Goal: Task Accomplishment & Management: Complete application form

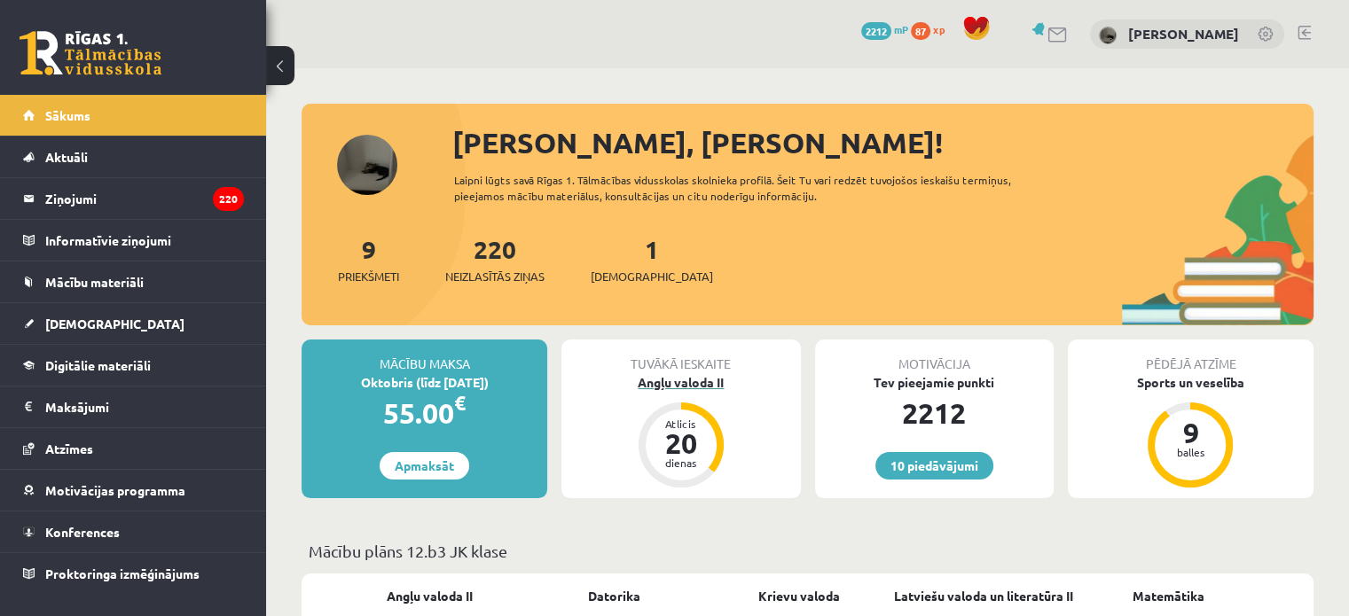
click at [685, 381] on div "Angļu valoda II" at bounding box center [680, 382] width 239 height 19
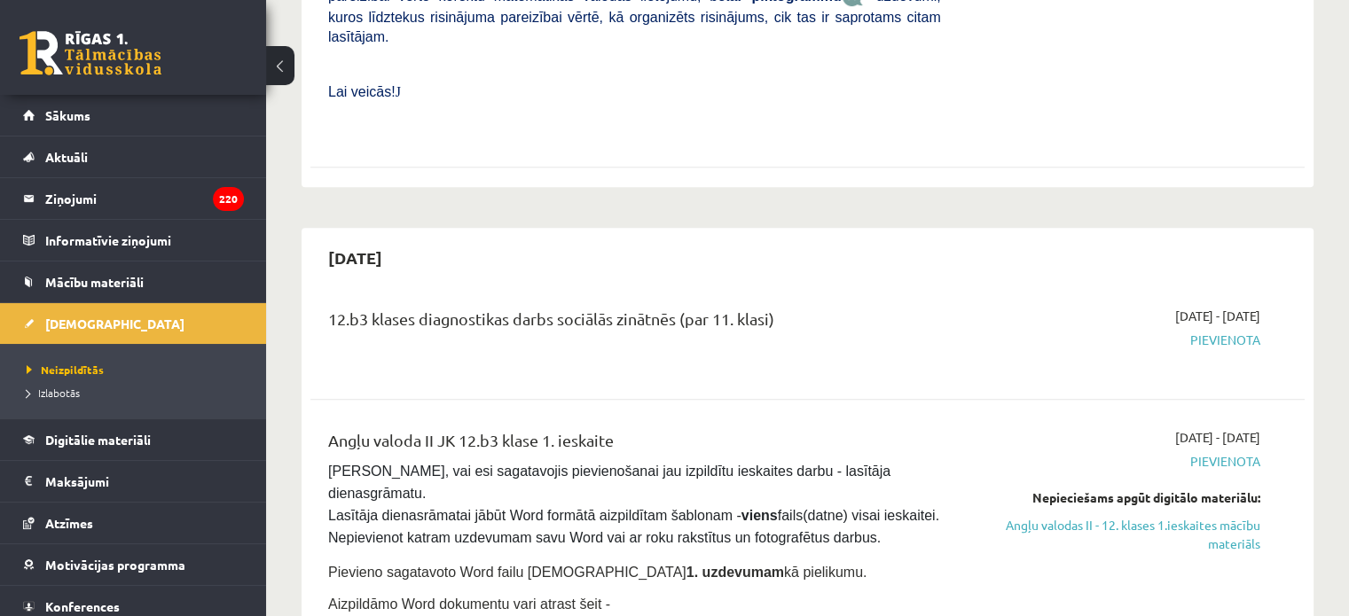
scroll to position [943, 0]
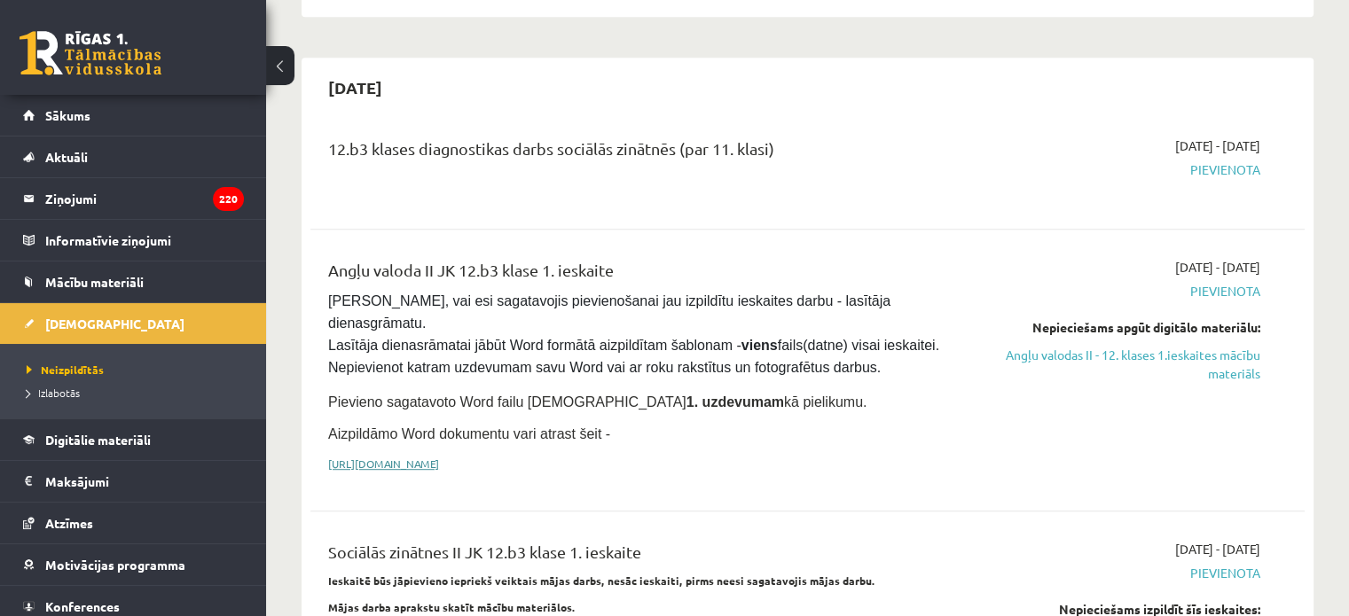
click at [419, 457] on link "https://drive.google.com/drive/folders/1IHE_ip15KOAbO2Se1NDGwZ2e__vlzPUf?usp=sh…" at bounding box center [383, 464] width 111 height 14
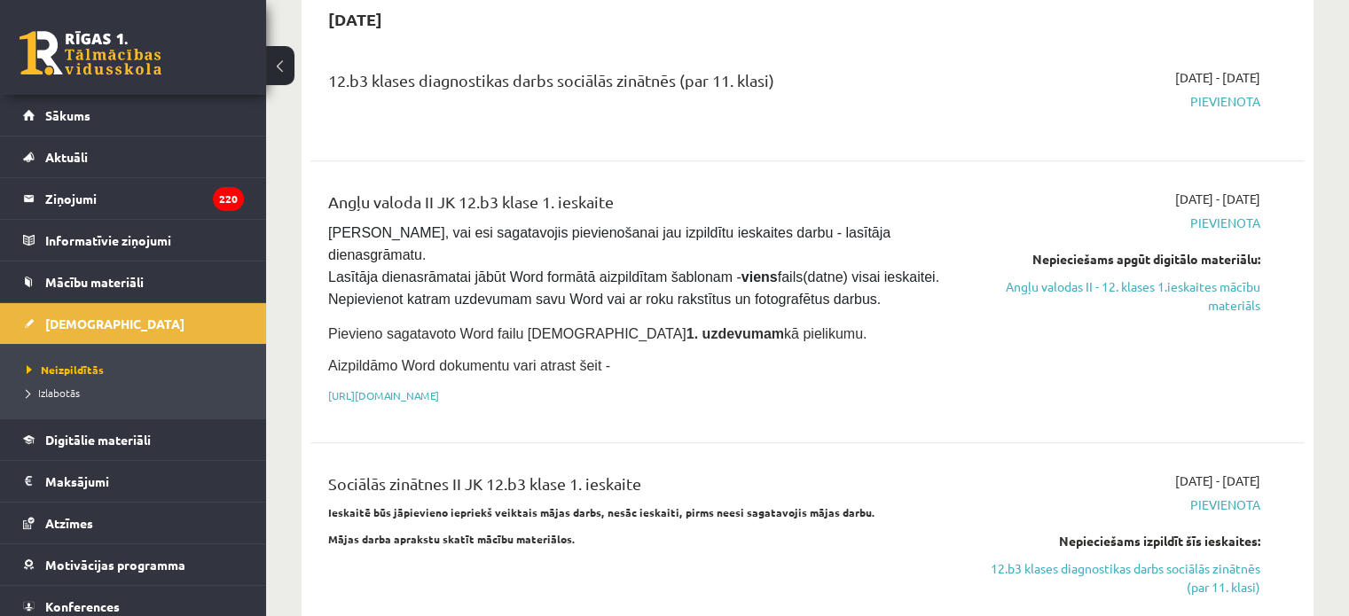
scroll to position [973, 0]
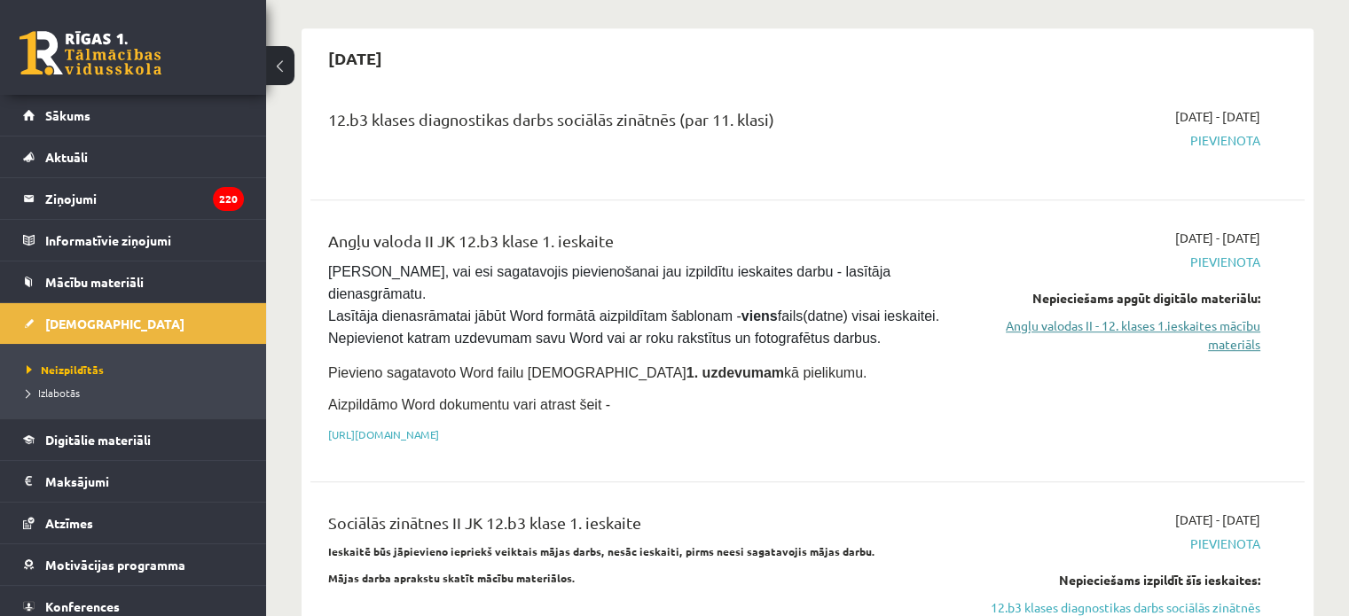
click at [1231, 317] on link "Angļu valodas II - 12. klases 1.ieskaites mācību materiāls" at bounding box center [1113, 335] width 293 height 37
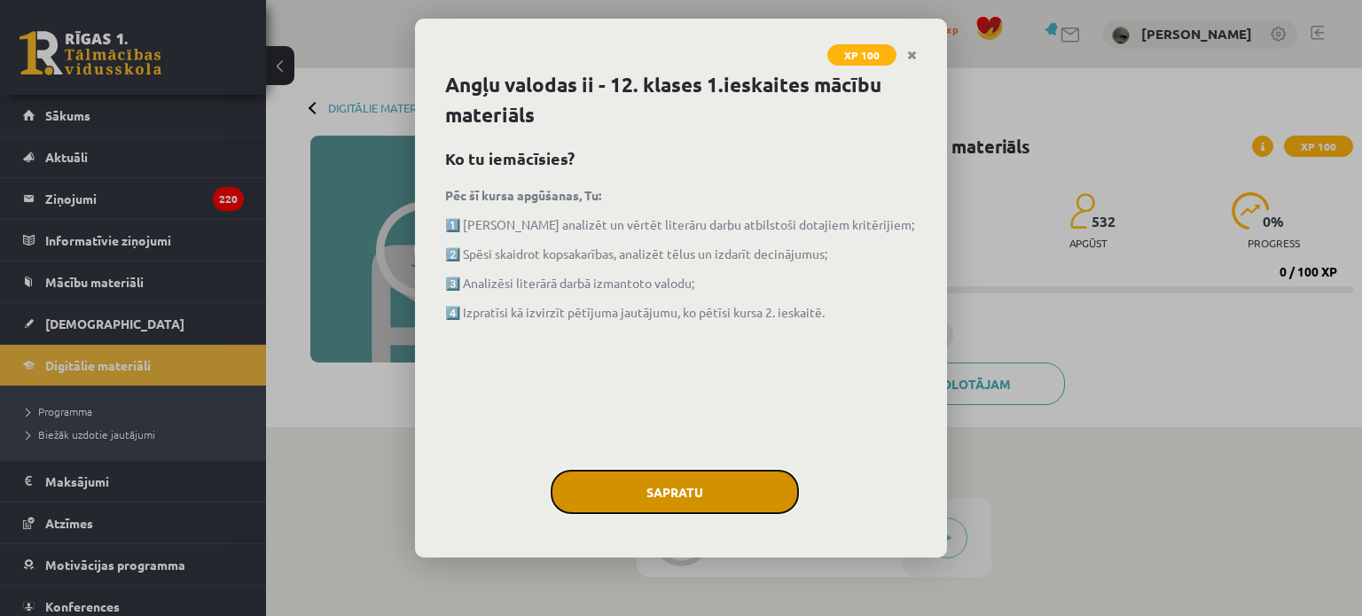
click at [669, 489] on button "Sapratu" at bounding box center [675, 492] width 248 height 44
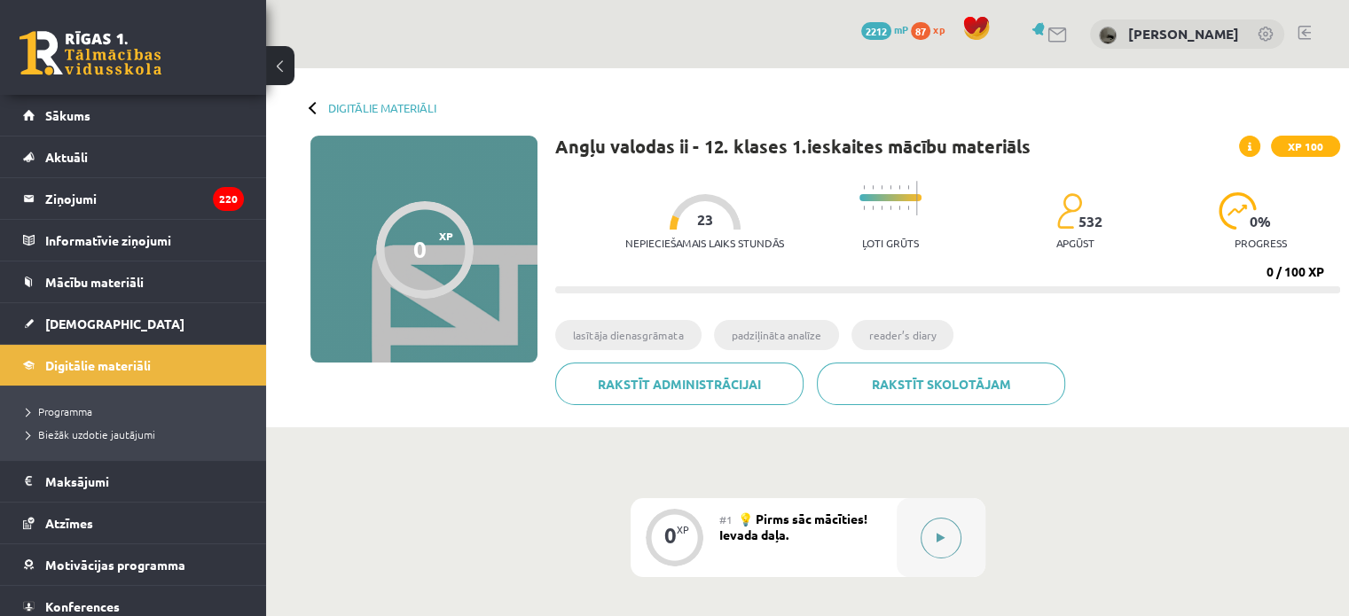
click at [936, 542] on icon at bounding box center [940, 538] width 8 height 11
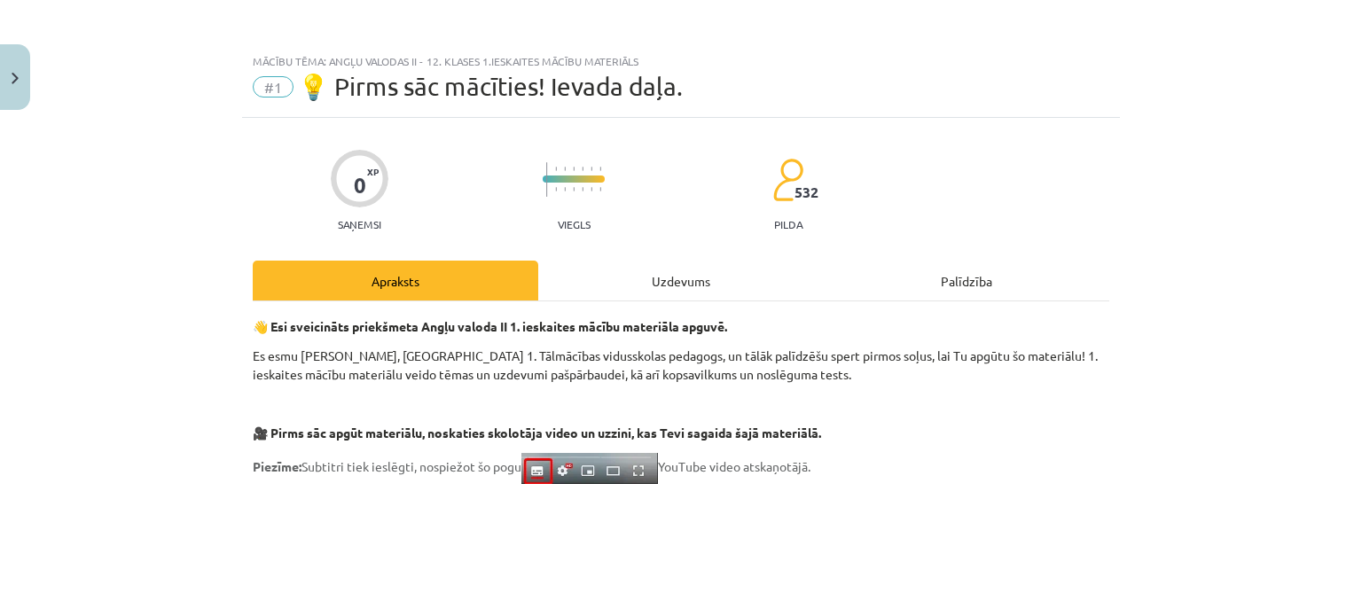
click at [697, 279] on div "Uzdevums" at bounding box center [681, 281] width 286 height 40
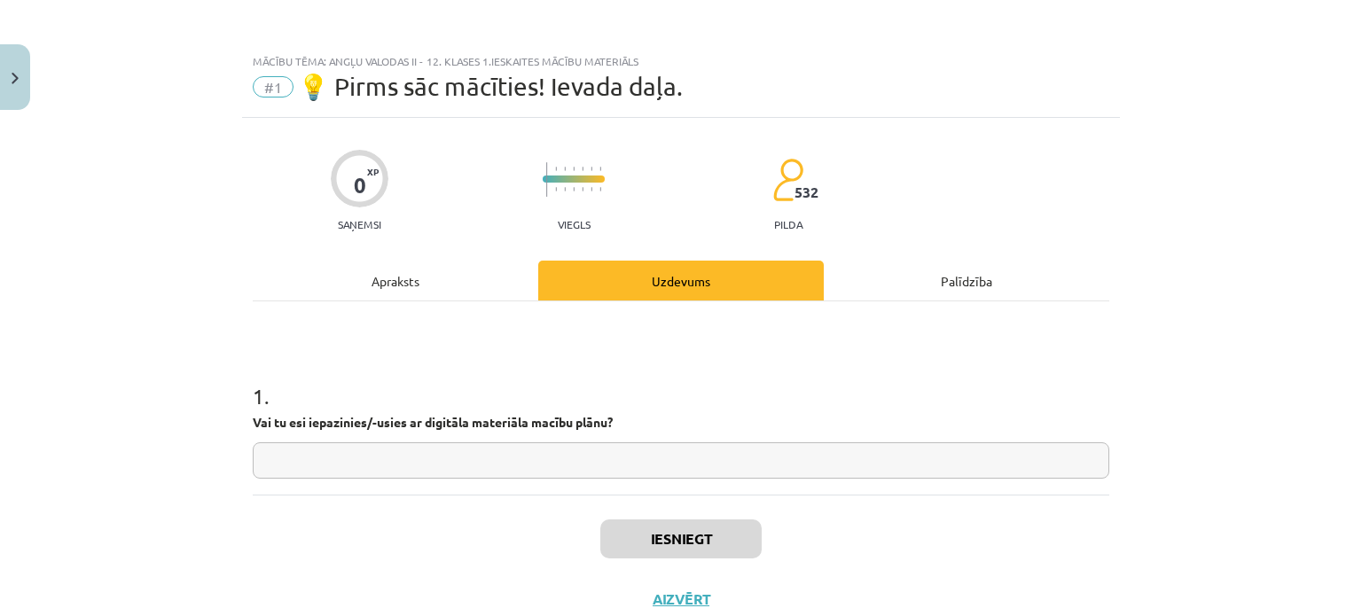
scroll to position [44, 0]
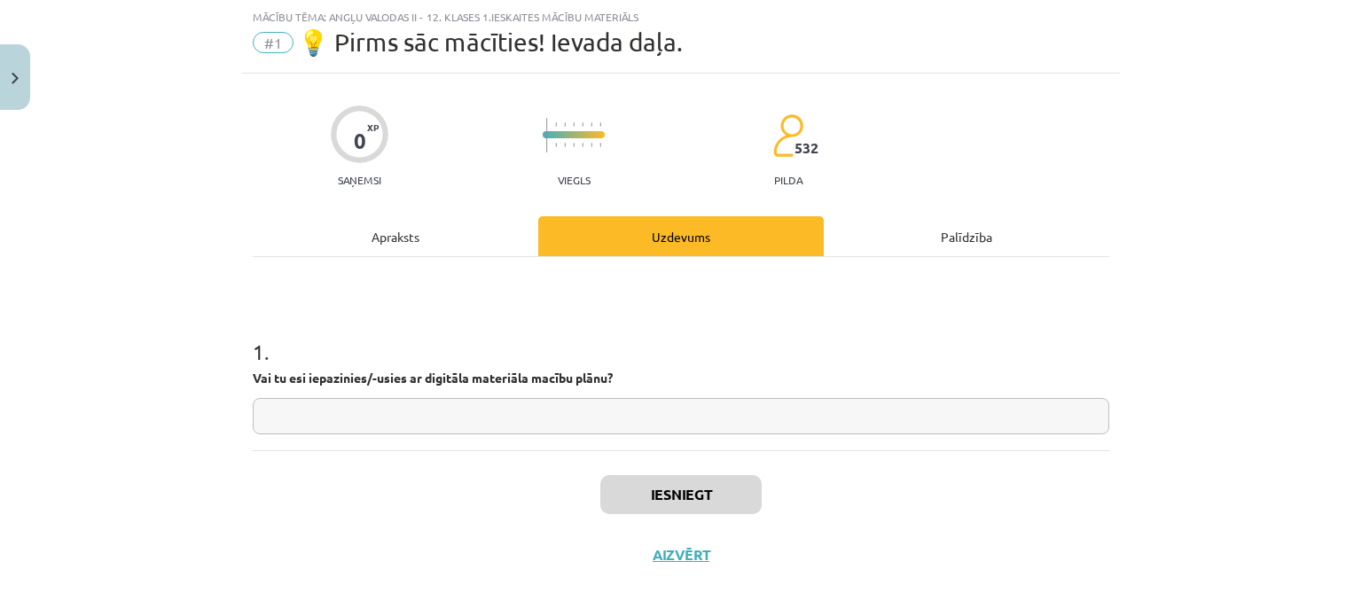
click at [625, 391] on div "1 . Vai tu esi iepazinies/-usies ar digitāla materiāla macību plānu?" at bounding box center [681, 372] width 857 height 126
click at [621, 424] on input "text" at bounding box center [681, 416] width 857 height 36
type input "**"
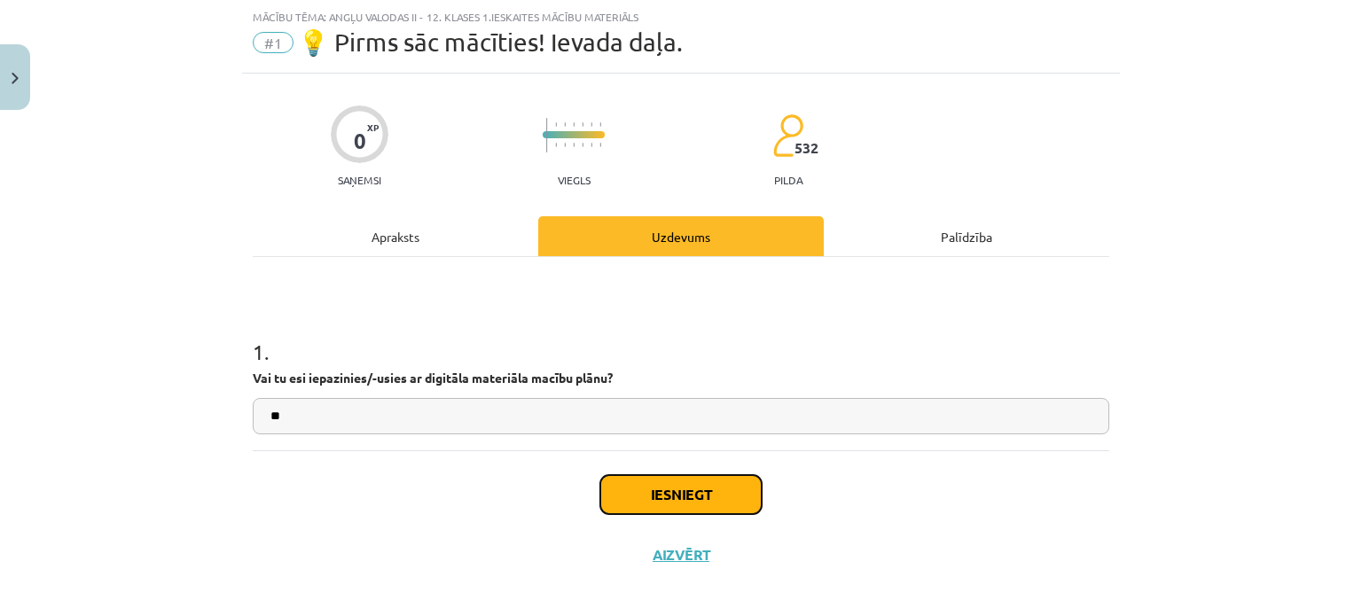
click at [617, 492] on button "Iesniegt" at bounding box center [680, 494] width 161 height 39
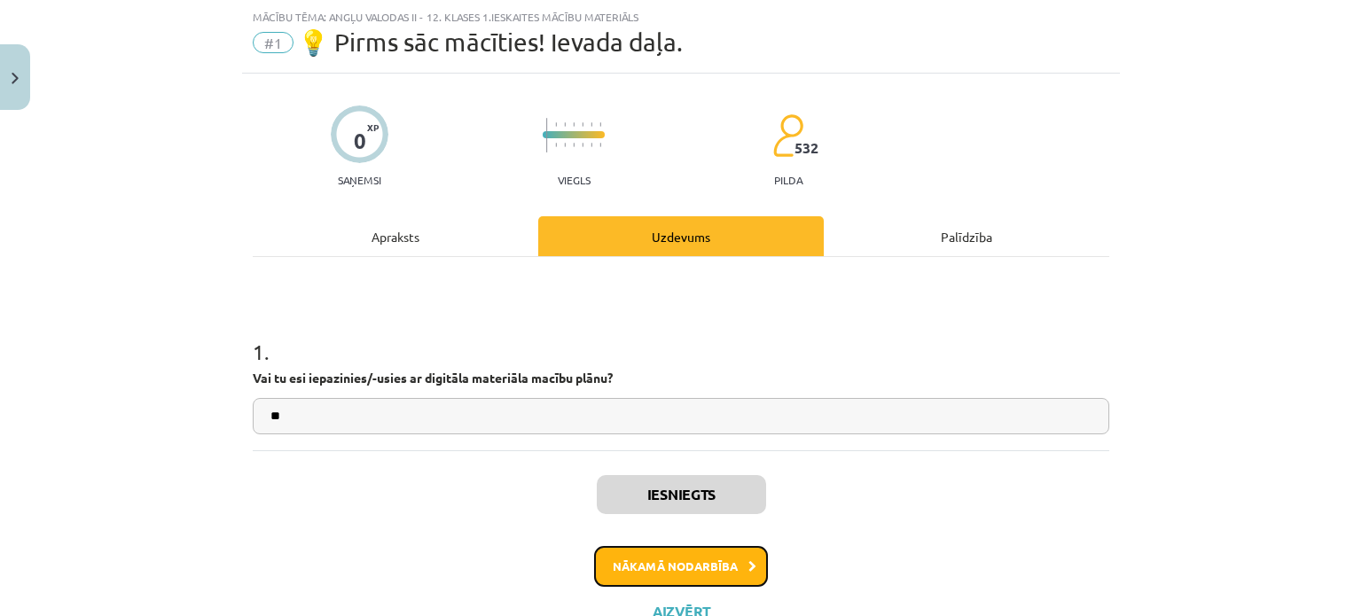
click at [686, 563] on button "Nākamā nodarbība" at bounding box center [681, 566] width 174 height 41
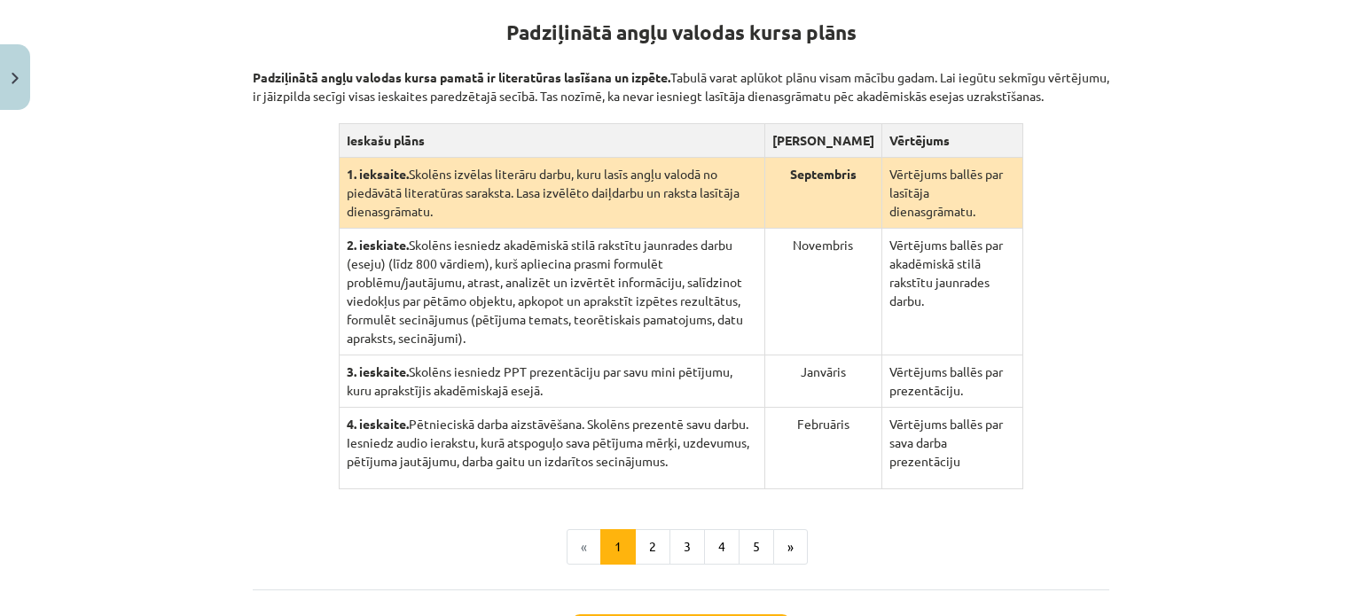
scroll to position [348, 0]
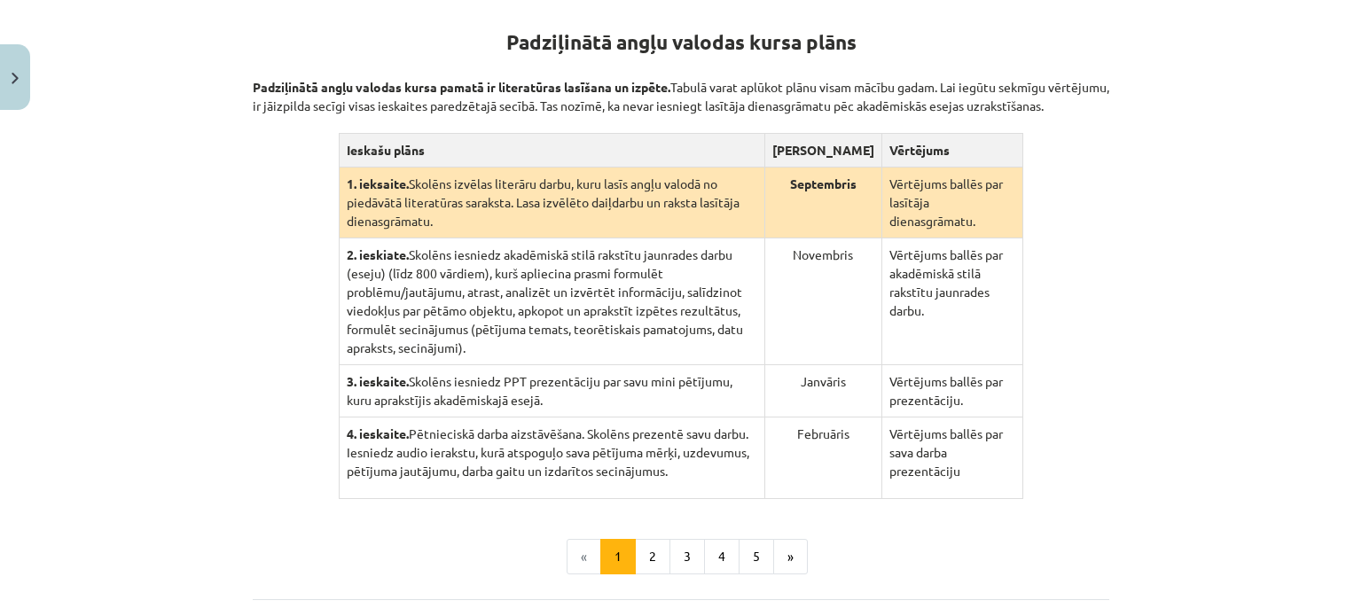
click at [1108, 417] on div "100 XP Saņemsi Grūts 532 pilda Apraksts Uzdevums Palīdzība Padziļinātā angļu va…" at bounding box center [681, 266] width 878 height 935
click at [652, 539] on button "2" at bounding box center [652, 556] width 35 height 35
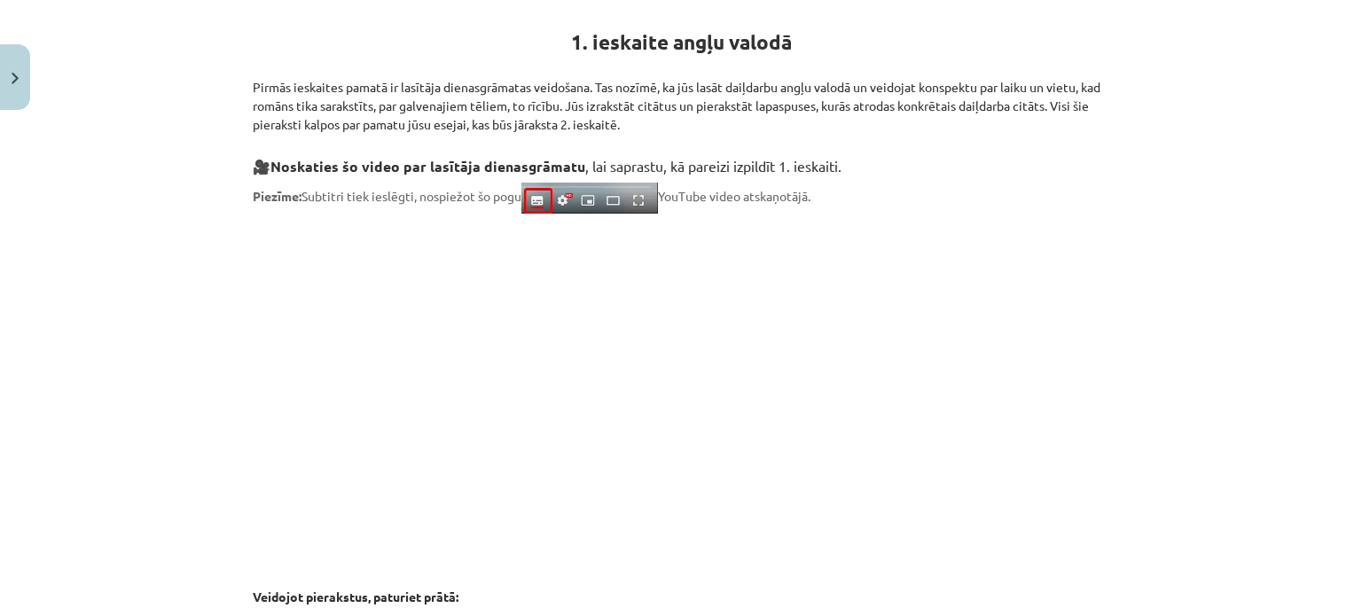
scroll to position [345, 0]
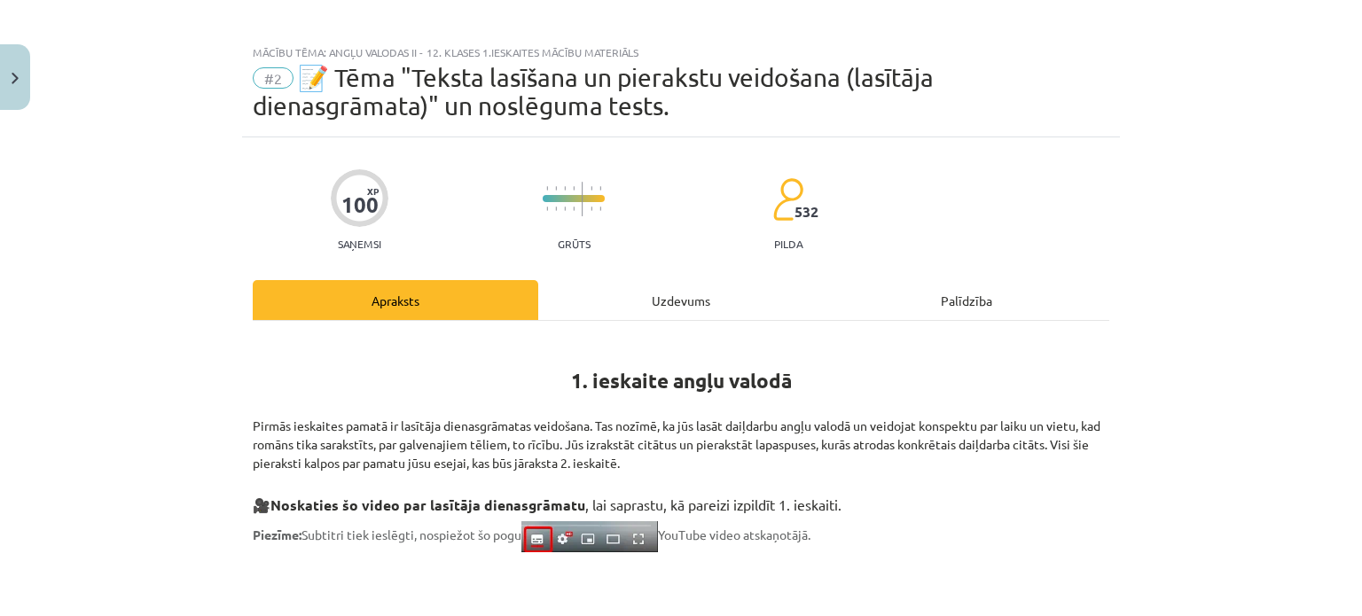
click at [635, 297] on div "Uzdevums" at bounding box center [681, 300] width 286 height 40
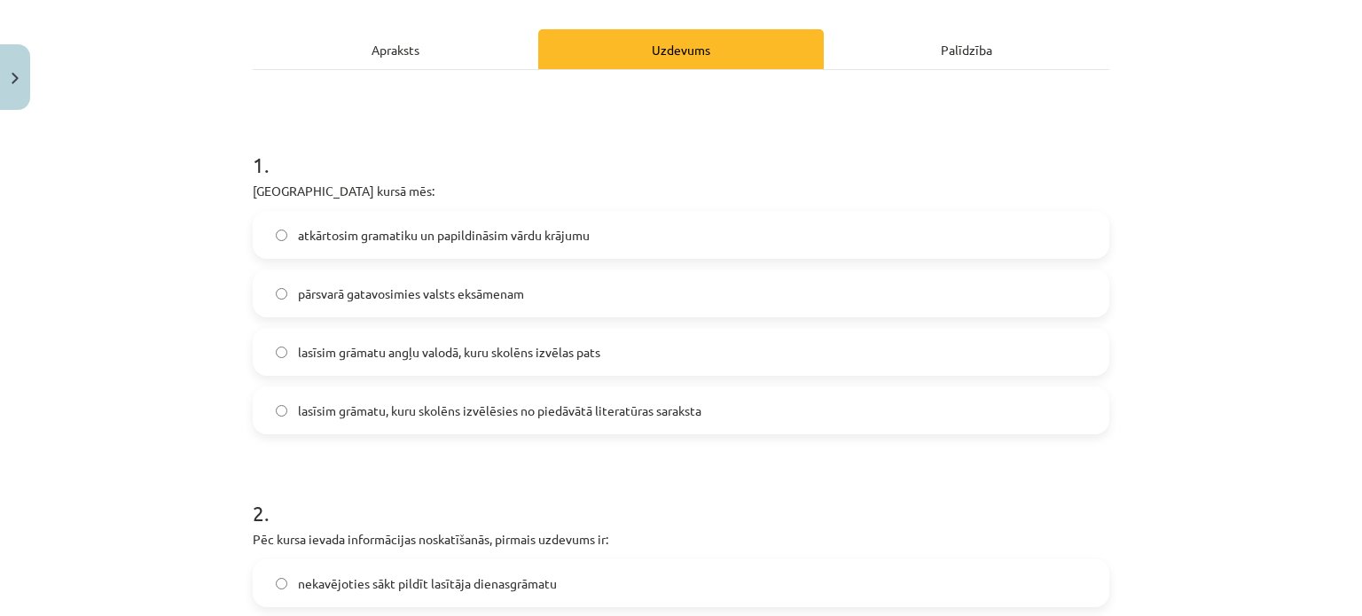
scroll to position [286, 0]
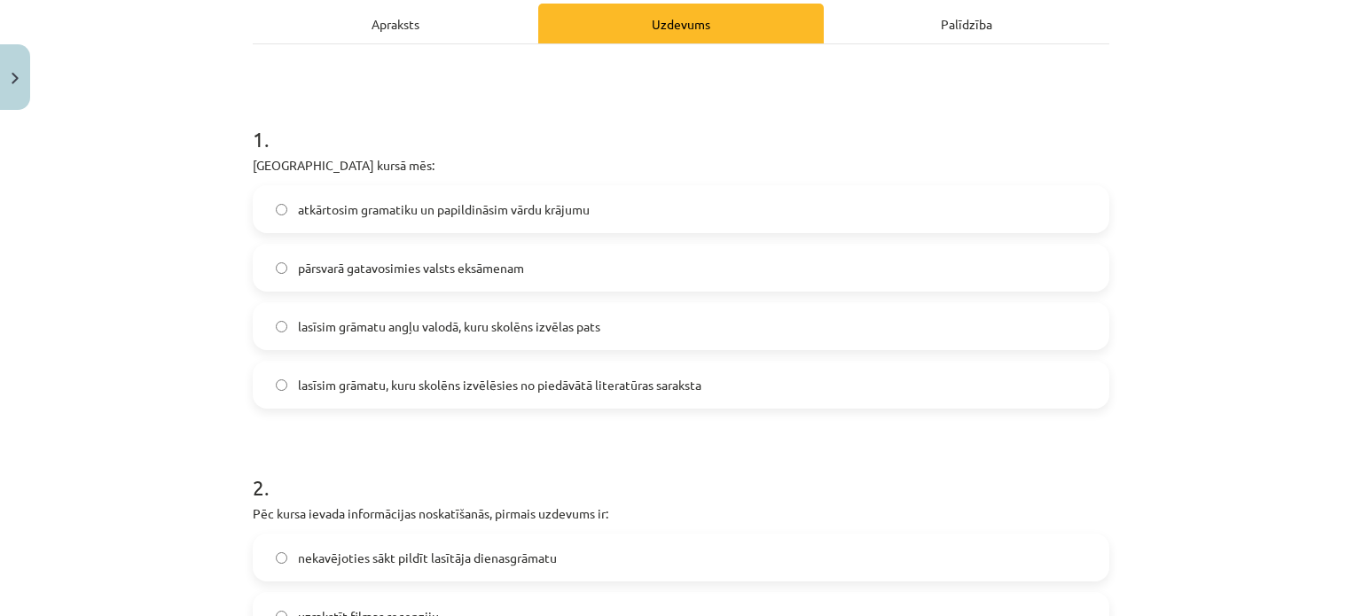
click at [285, 390] on label "lasīsim grāmatu, kuru skolēns izvēlēsies no piedāvātā literatūras saraksta" at bounding box center [680, 385] width 853 height 44
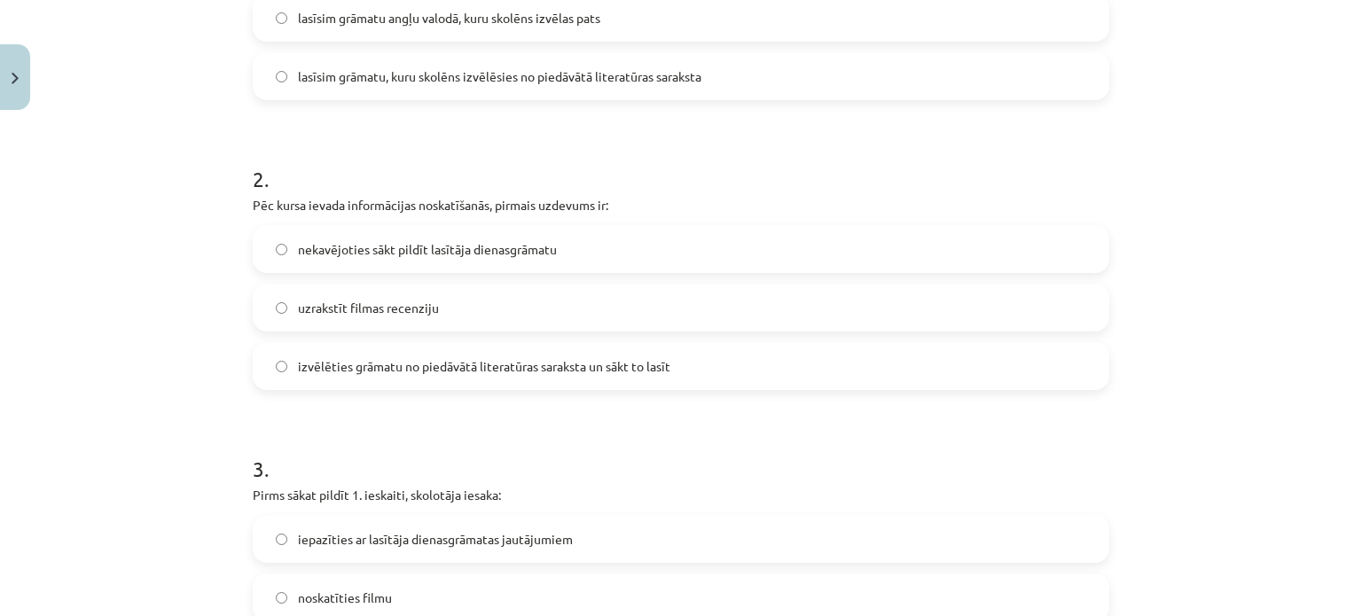
scroll to position [582, 0]
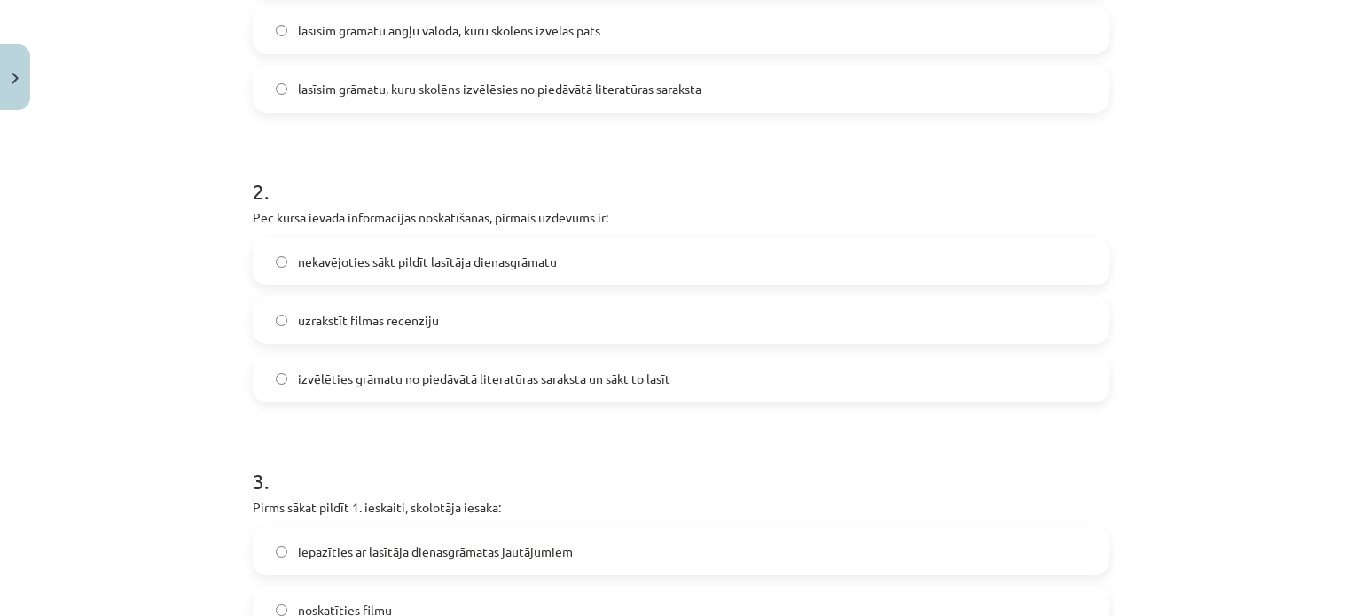
click at [607, 368] on label "izvēlēties grāmatu no piedāvātā literatūras saraksta un sākt to lasīt" at bounding box center [680, 378] width 853 height 44
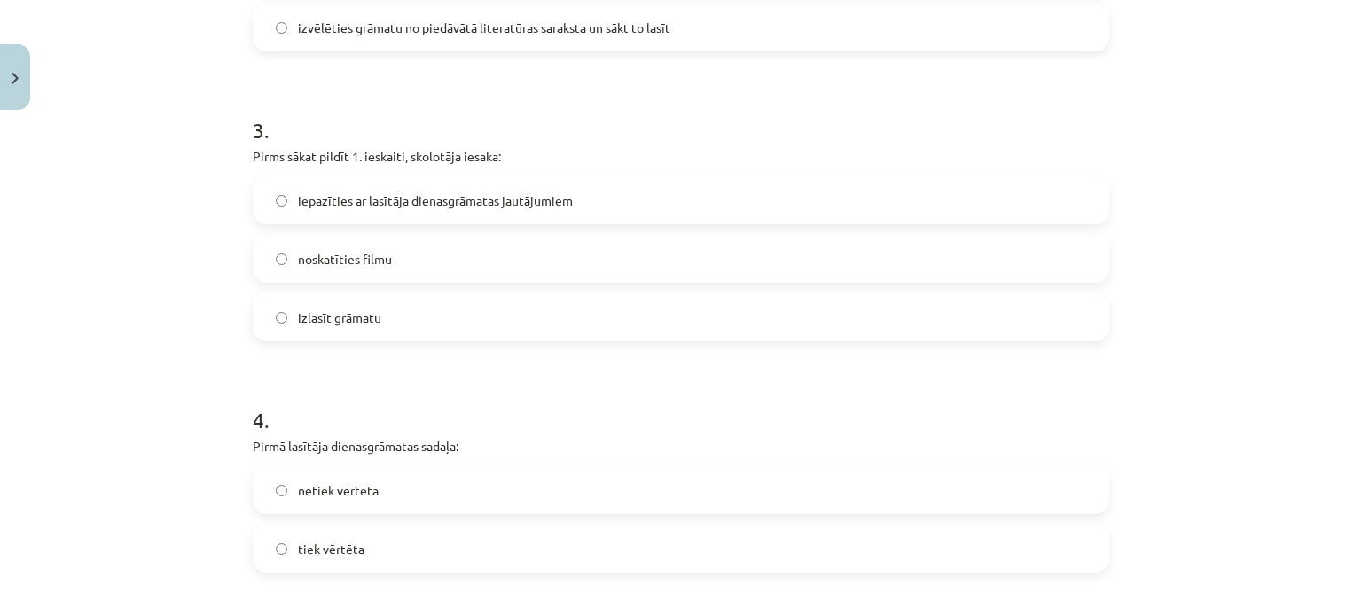
scroll to position [920, 0]
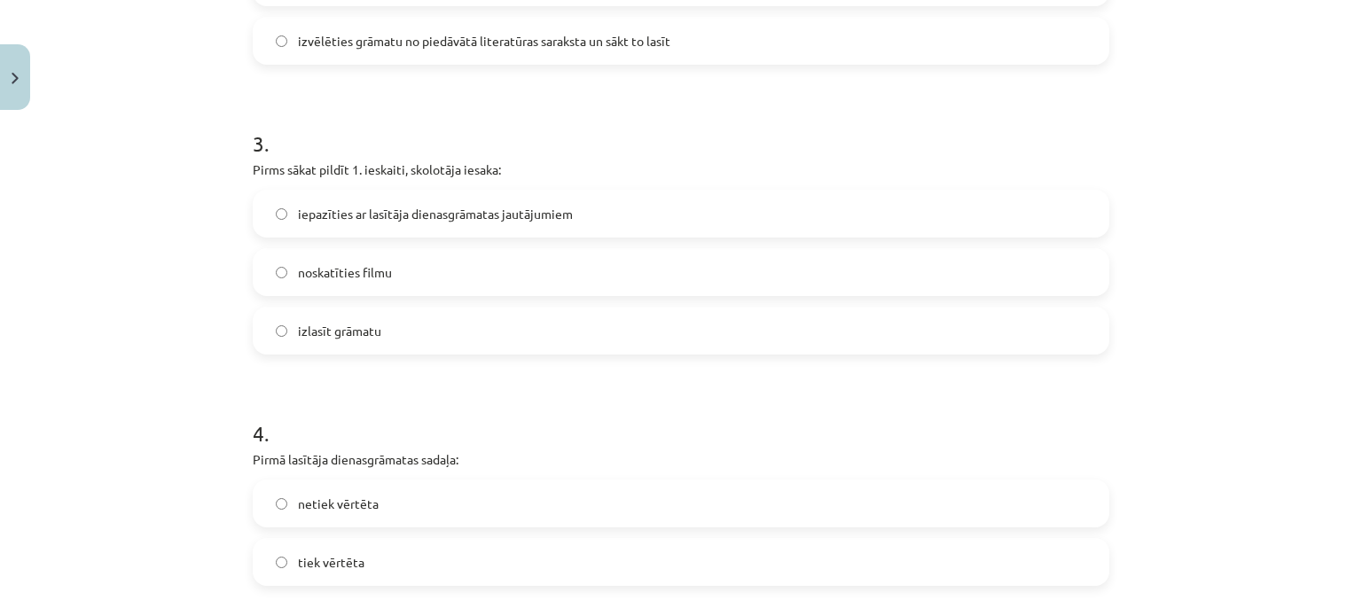
click at [338, 219] on span "iepazīties ar lasītāja dienasgrāmatas jautājumiem" at bounding box center [435, 214] width 275 height 19
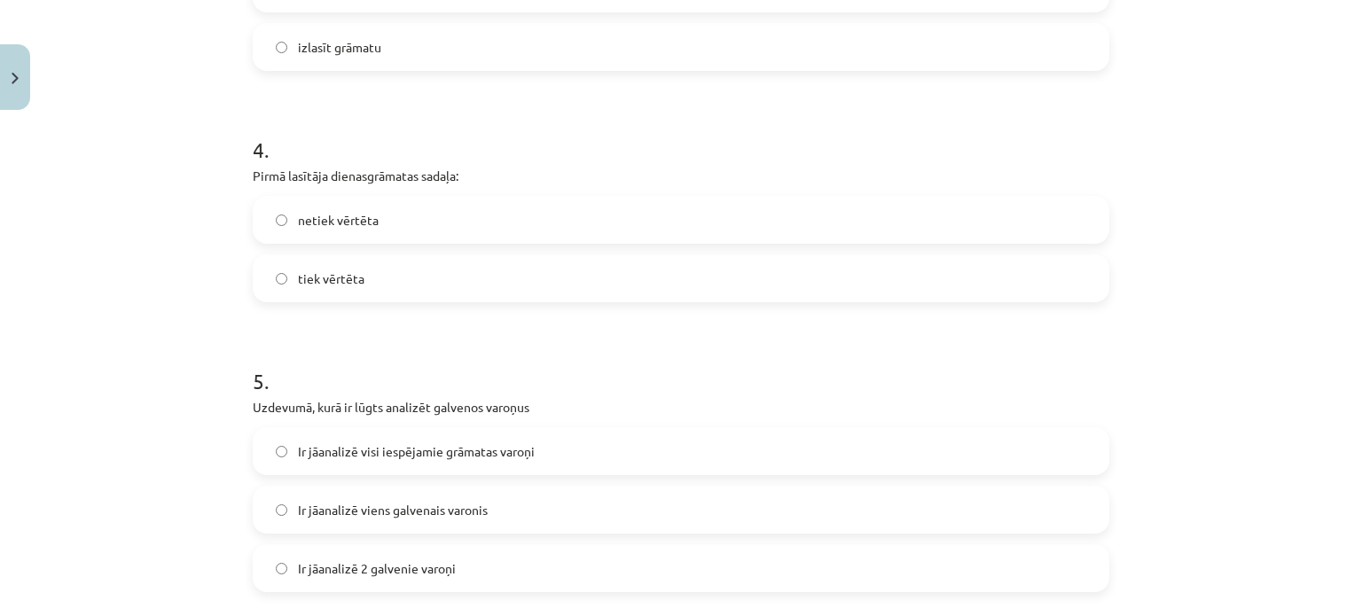
scroll to position [1217, 0]
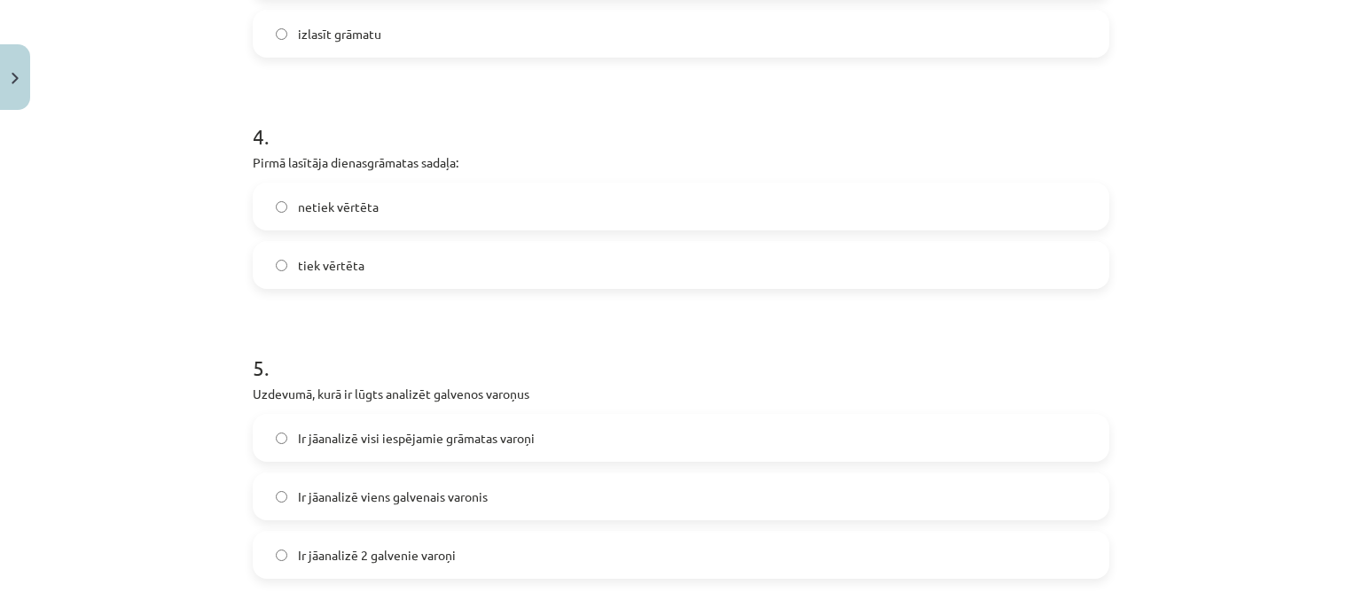
click at [328, 275] on label "tiek vērtēta" at bounding box center [680, 265] width 853 height 44
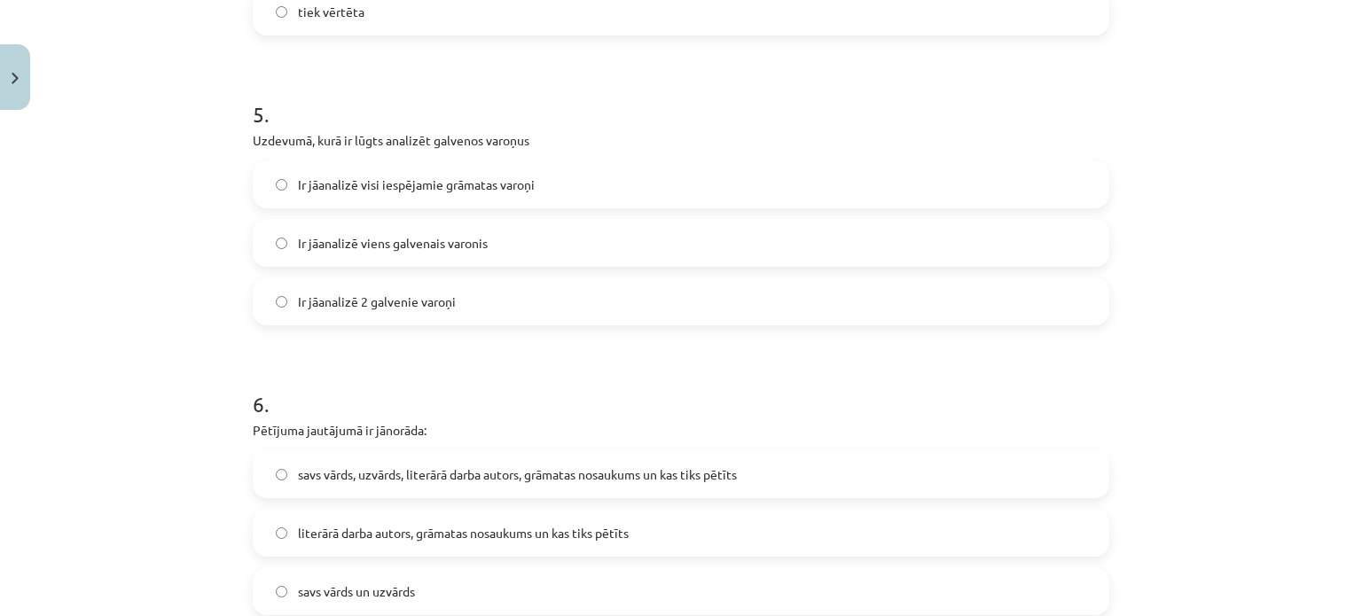
scroll to position [1483, 0]
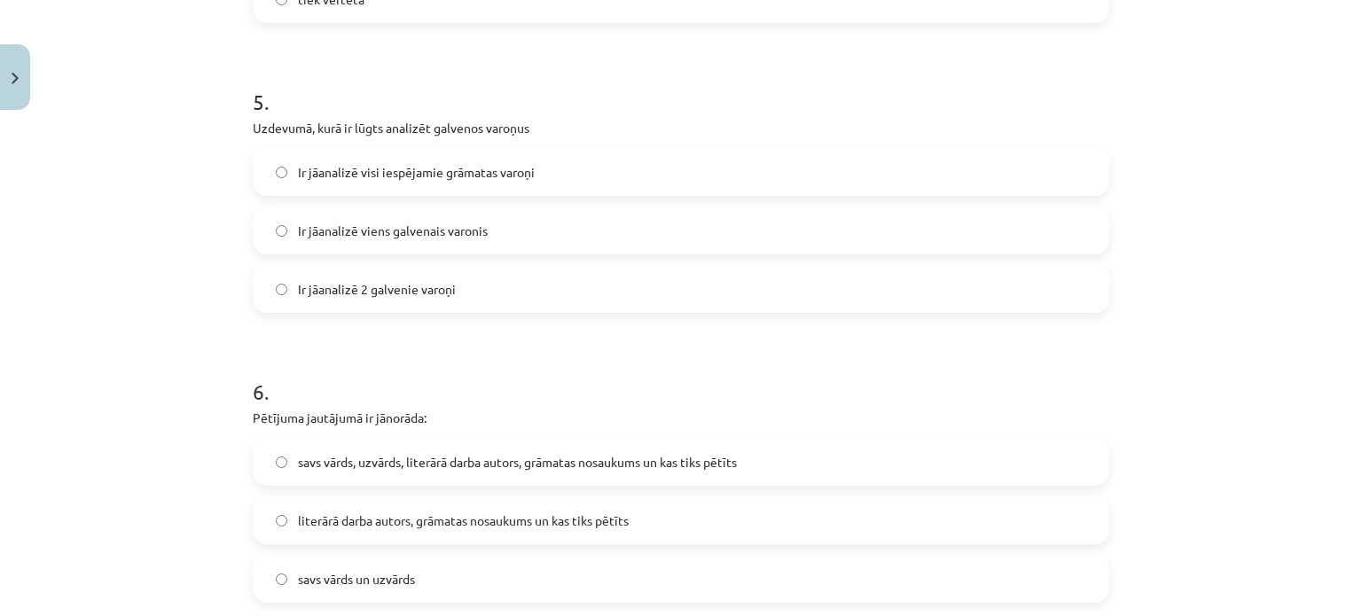
click at [392, 282] on span "Ir jāanalizē 2 galvenie varoņi" at bounding box center [377, 289] width 158 height 19
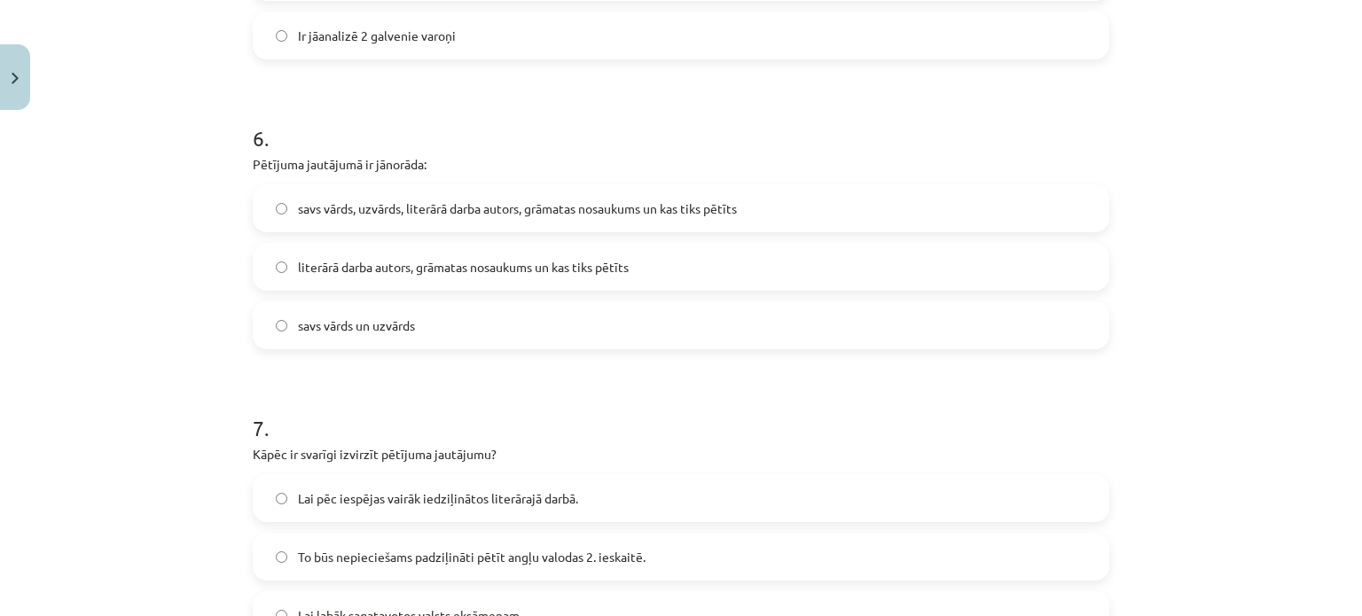
scroll to position [1770, 0]
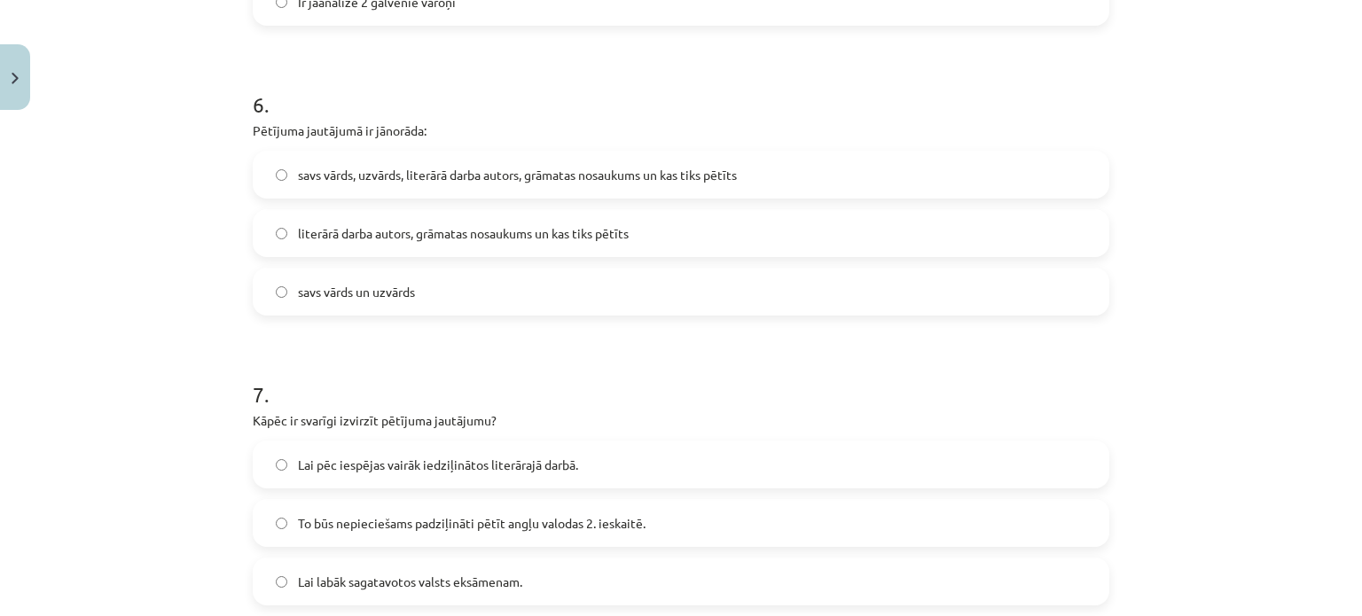
click at [404, 229] on span "literārā darba autors, grāmatas nosaukums un kas tiks pētīts" at bounding box center [463, 233] width 331 height 19
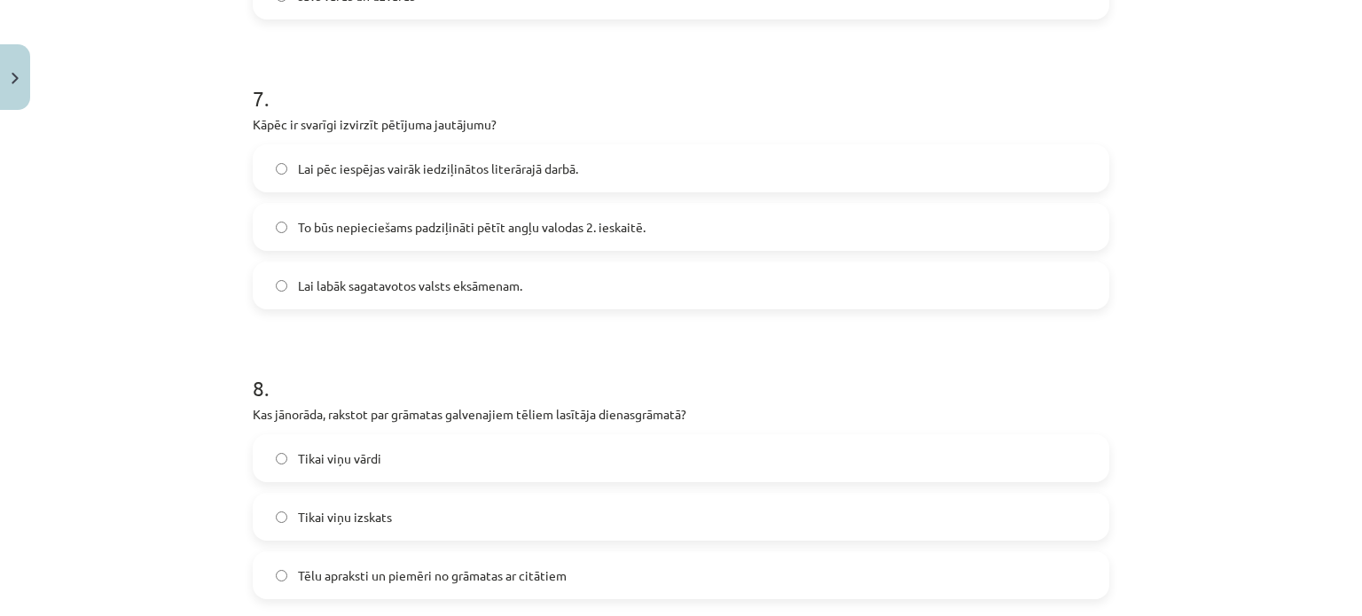
scroll to position [2070, 0]
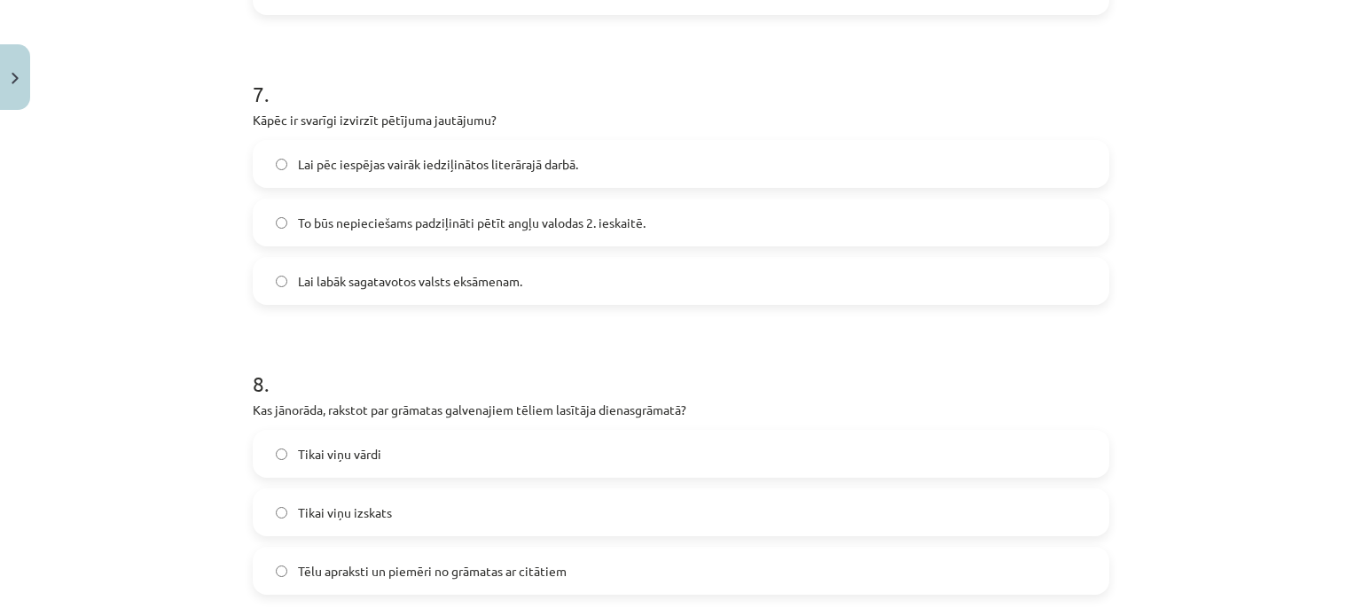
click at [444, 219] on span "To būs nepieciešams padziļināti pētīt angļu valodas 2. ieskaitē." at bounding box center [472, 223] width 348 height 19
click at [510, 168] on span "Lai pēc iespējas vairāk iedziļinātos literārajā darbā." at bounding box center [438, 164] width 280 height 19
click at [440, 346] on h1 "8 ." at bounding box center [681, 368] width 857 height 55
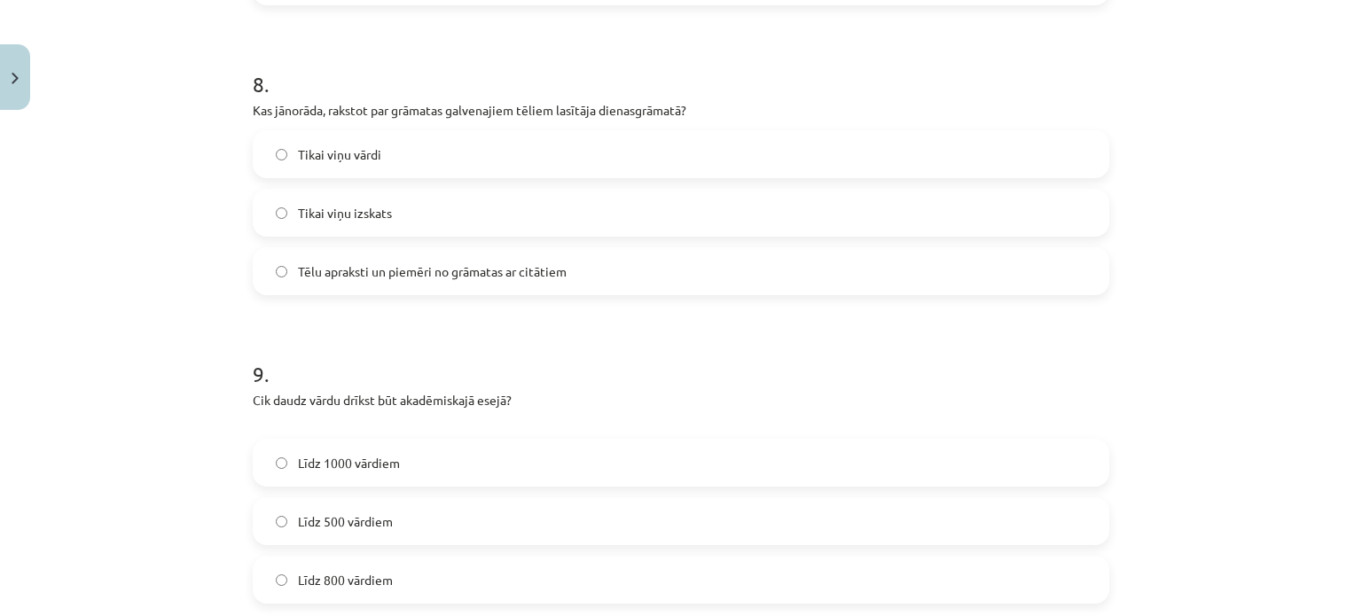
scroll to position [2341, 0]
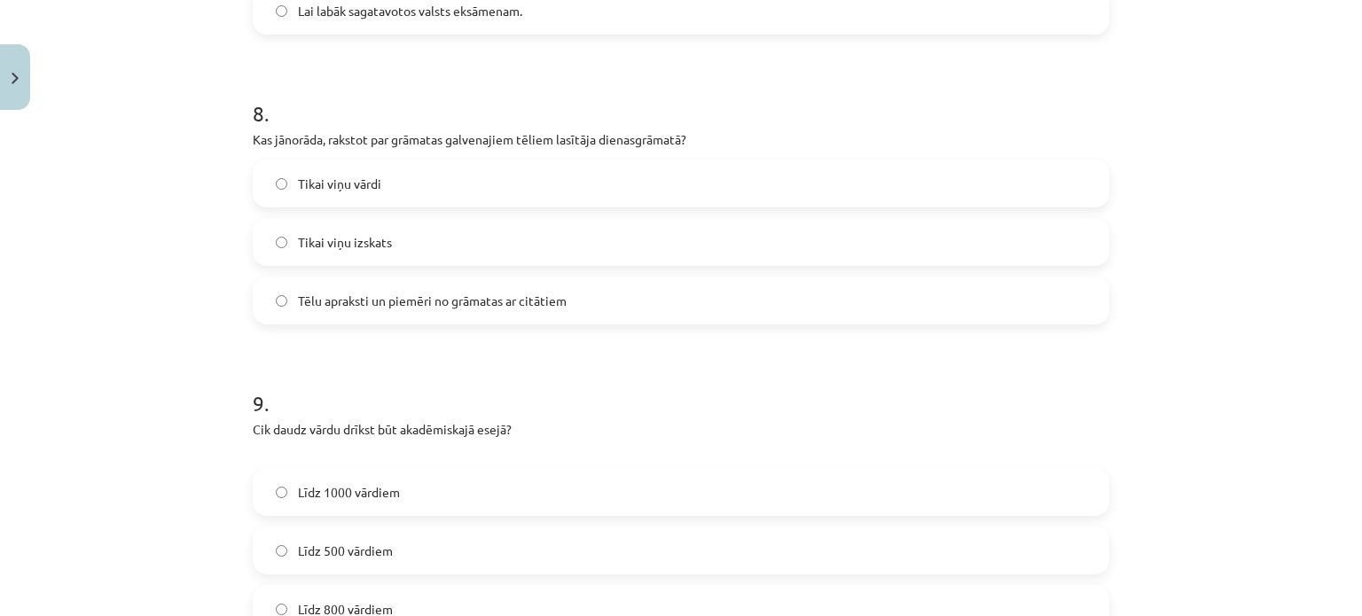
click at [327, 301] on span "Tēlu apraksti un piemēri no grāmatas ar citātiem" at bounding box center [432, 301] width 269 height 19
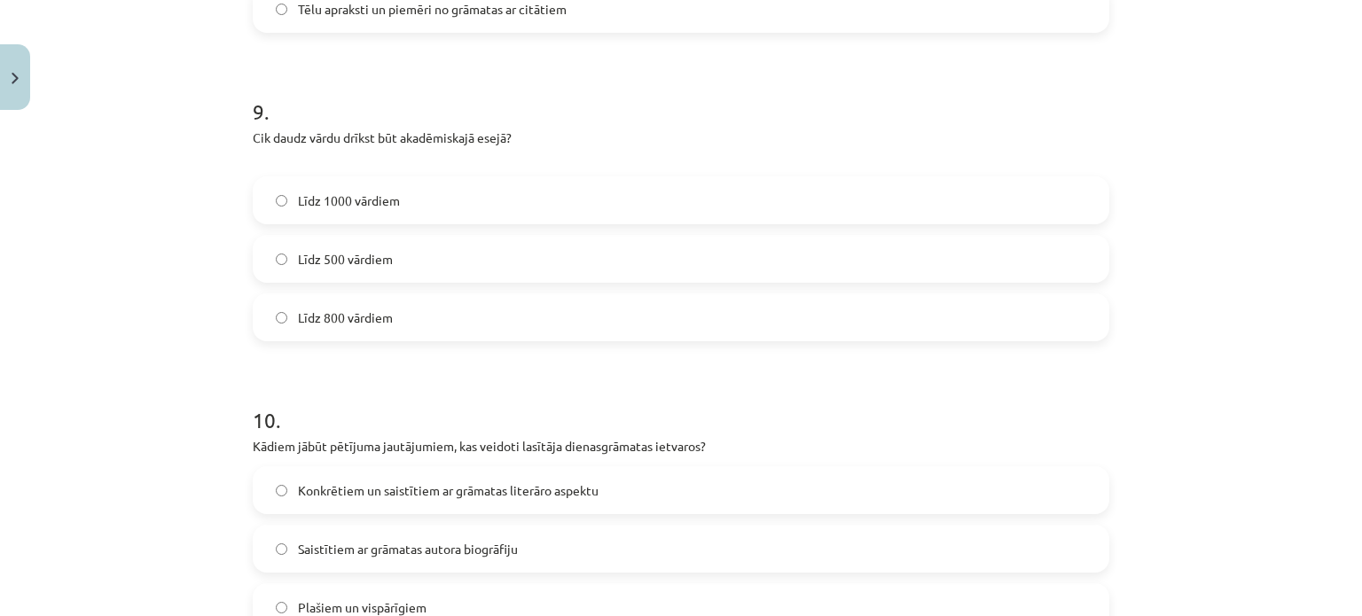
scroll to position [2637, 0]
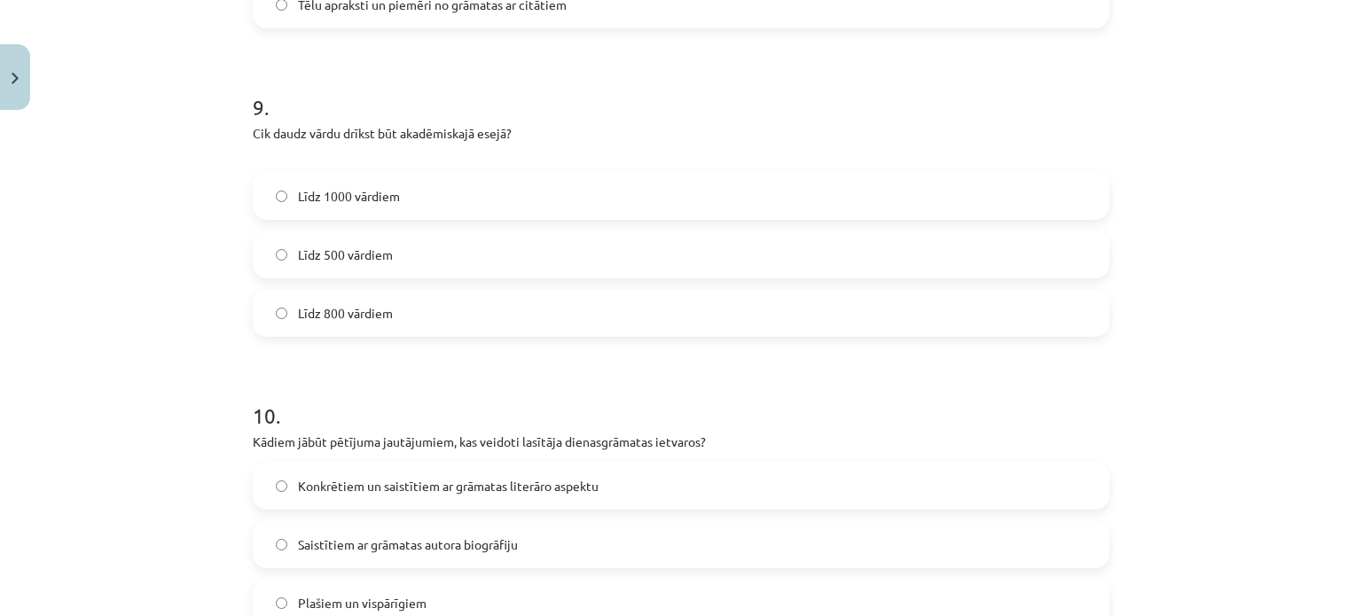
click at [303, 313] on span "Līdz 800 vārdiem" at bounding box center [345, 313] width 95 height 19
click at [161, 345] on div "Mācību tēma: Angļu valodas ii - 12. klases 1.ieskaites mācību materiāls #2 📝 Tē…" at bounding box center [681, 308] width 1362 height 616
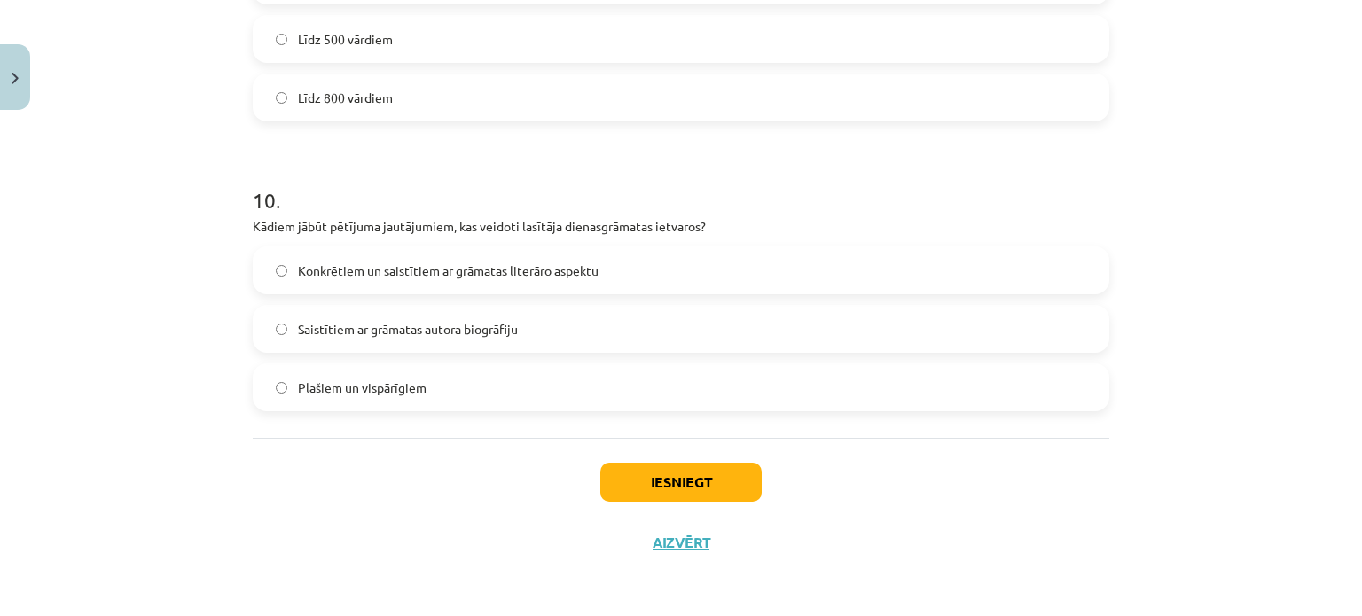
click at [422, 244] on div "10 . Kādiem jābūt pētījuma jautājumiem, kas veidoti lasītāja dienasgrāmatas iet…" at bounding box center [681, 284] width 857 height 254
click at [454, 275] on span "Konkrētiem un saistītiem ar grāmatas literāro aspektu" at bounding box center [448, 271] width 301 height 19
click at [669, 474] on button "Iesniegt" at bounding box center [680, 482] width 161 height 39
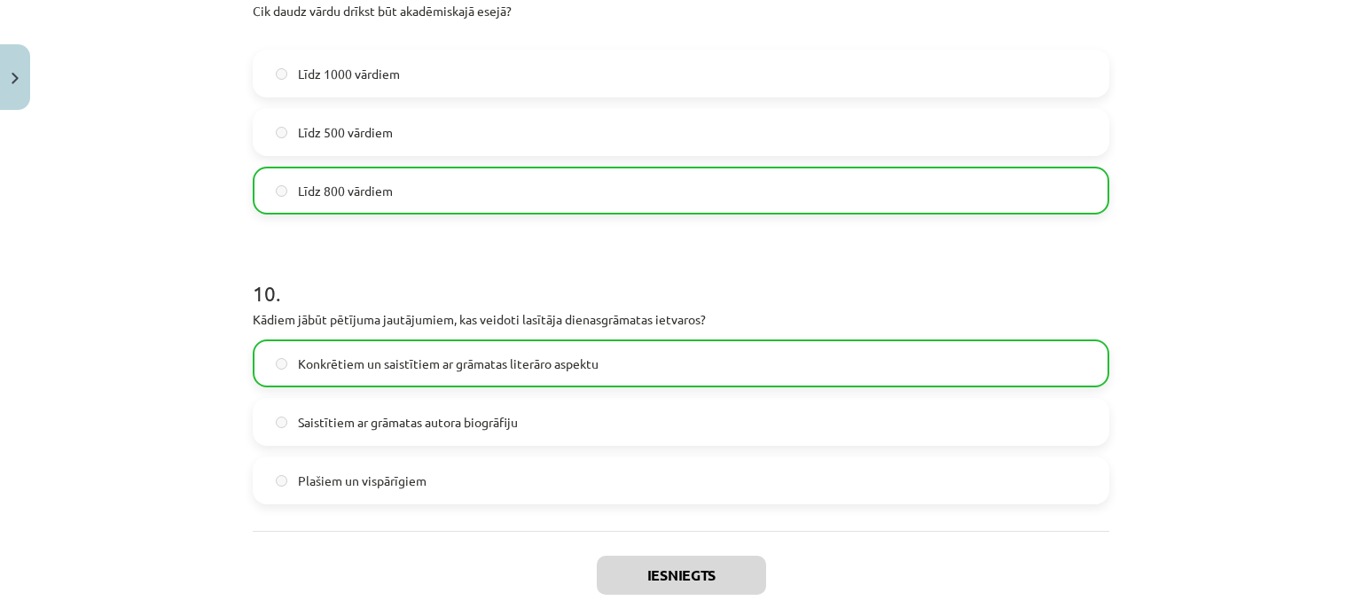
scroll to position [2908, 0]
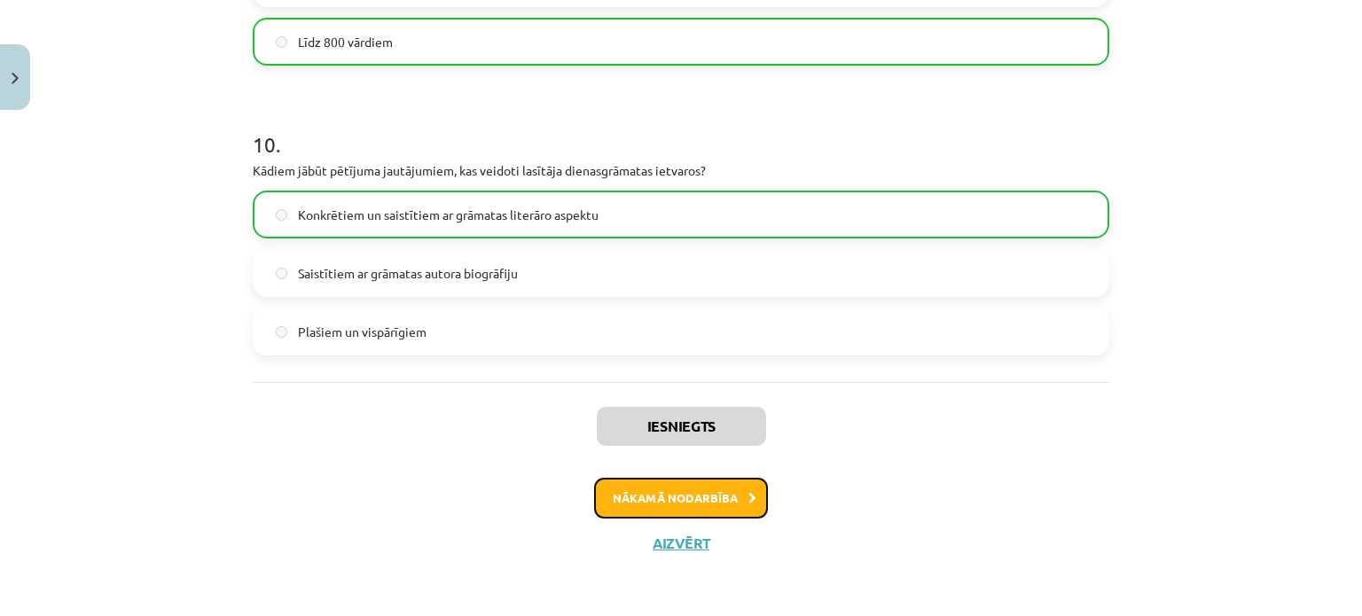
click at [623, 493] on button "Nākamā nodarbība" at bounding box center [681, 498] width 174 height 41
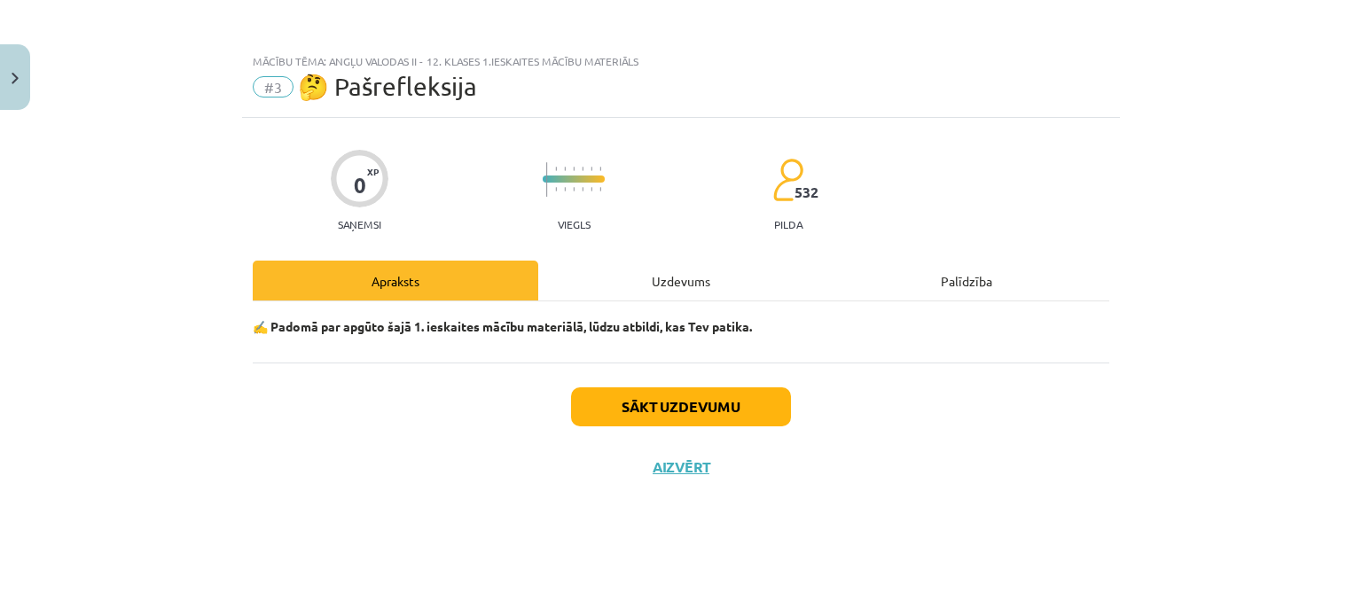
scroll to position [0, 0]
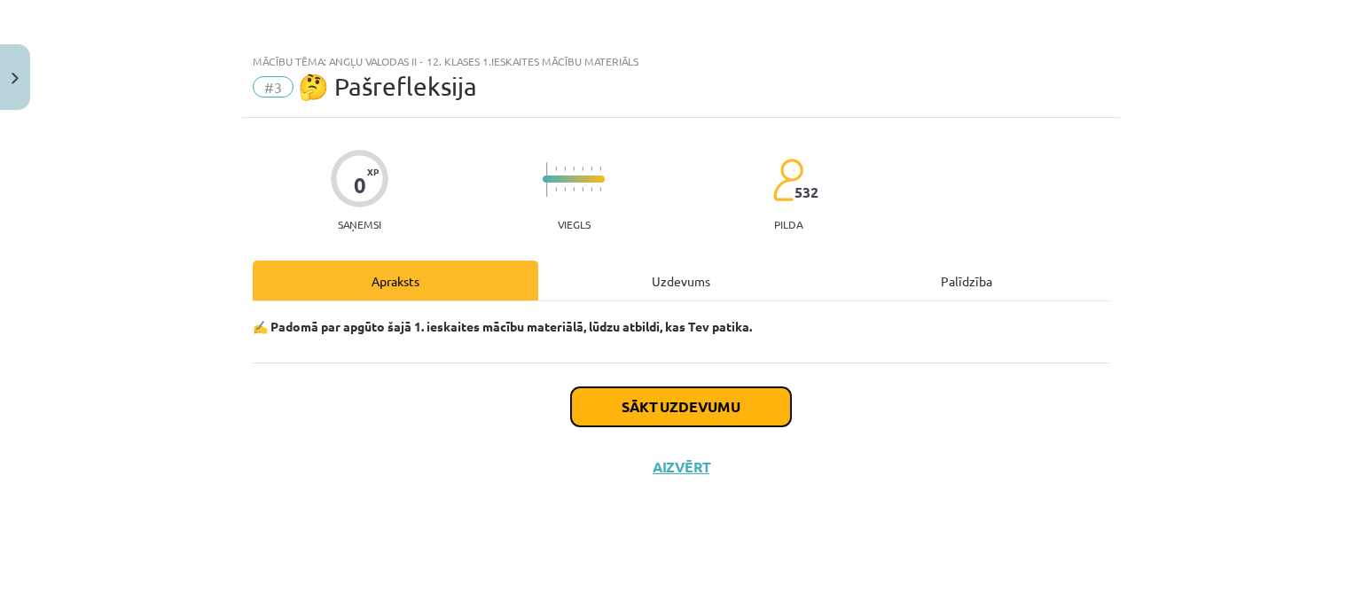
click at [656, 410] on button "Sākt uzdevumu" at bounding box center [681, 406] width 220 height 39
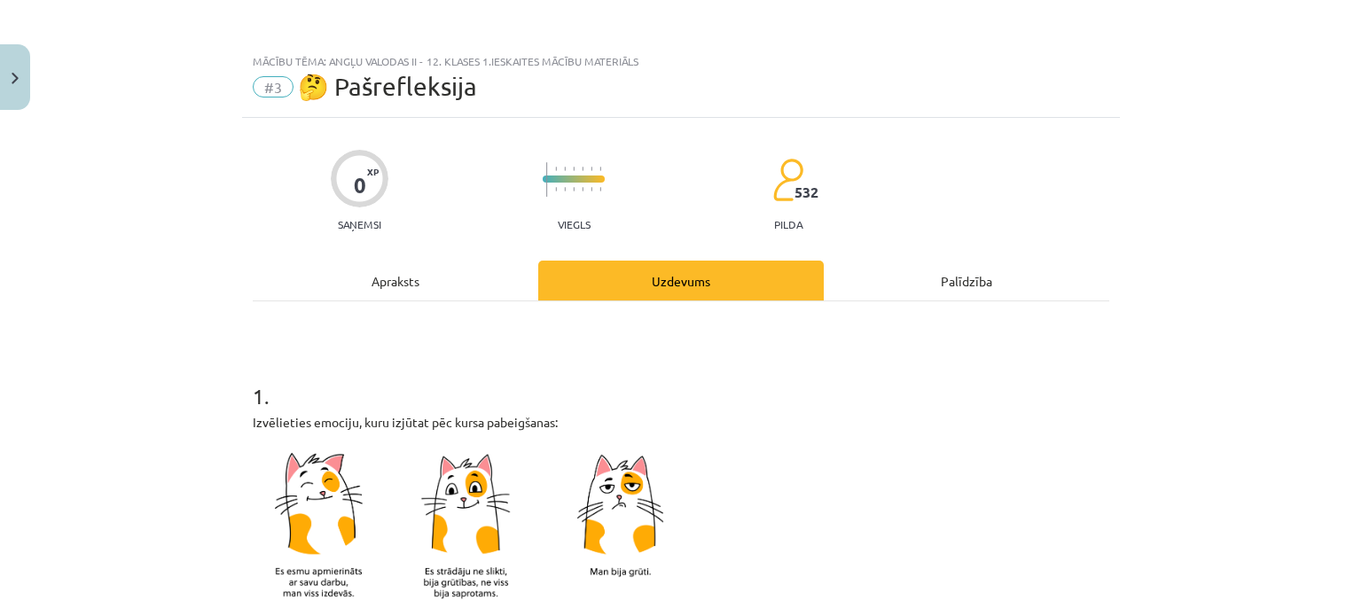
scroll to position [443, 0]
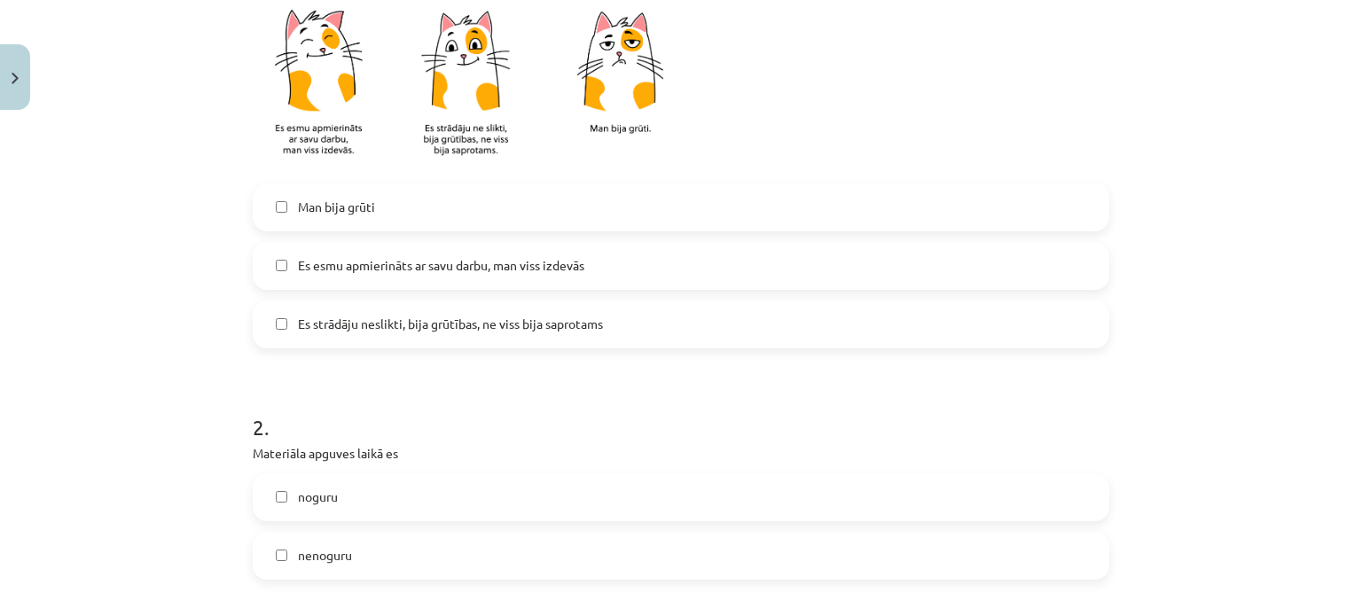
click at [383, 317] on span "Es strādāju neslikti, bija grūtības, ne viss bija saprotams" at bounding box center [450, 324] width 305 height 19
click at [323, 567] on label "nenoguru" at bounding box center [680, 556] width 853 height 44
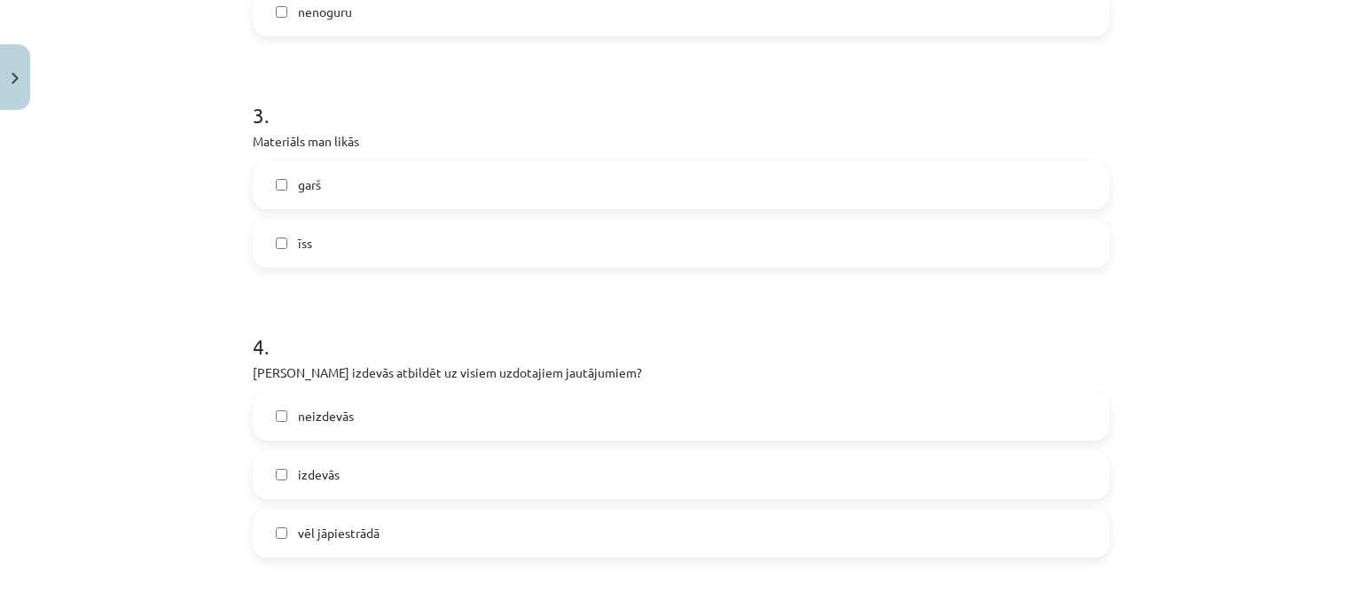
scroll to position [1017, 0]
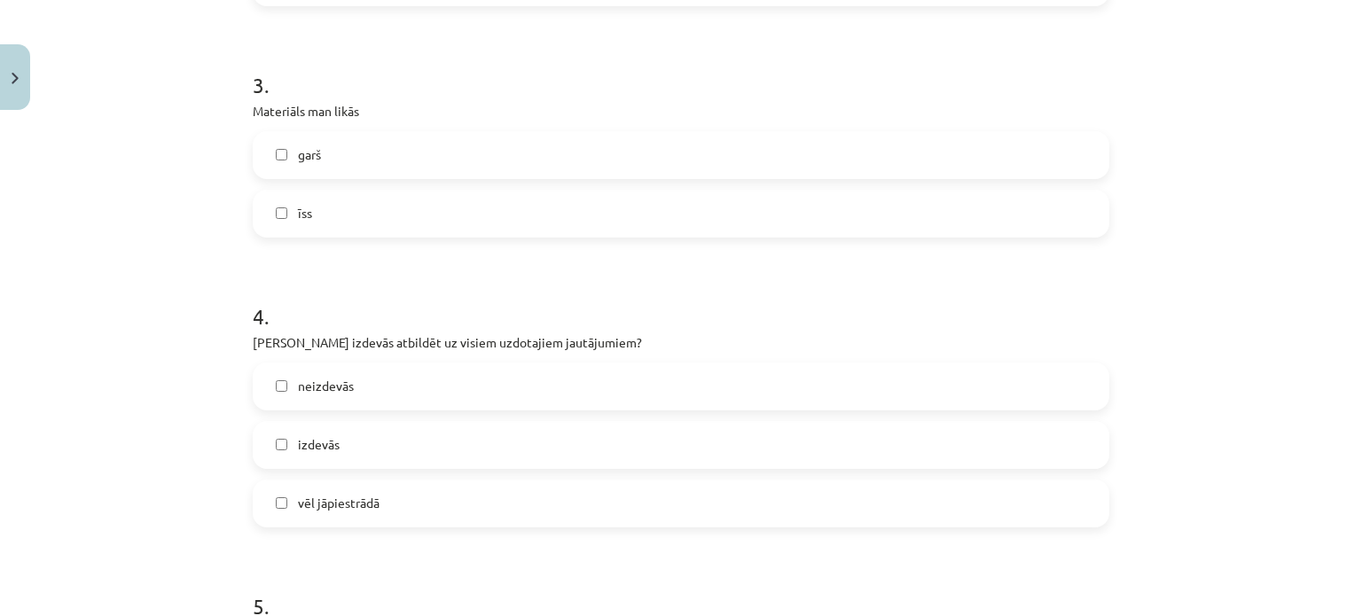
click at [395, 216] on label "īss" at bounding box center [680, 214] width 853 height 44
click at [367, 467] on div "izdevās" at bounding box center [681, 445] width 857 height 48
click at [365, 520] on label "vēl jāpiestrādā" at bounding box center [680, 503] width 853 height 44
click at [1339, 333] on div "Mācību tēma: Angļu valodas ii - 12. klases 1.ieskaites mācību materiāls #3 🤔 Pa…" at bounding box center [681, 308] width 1362 height 616
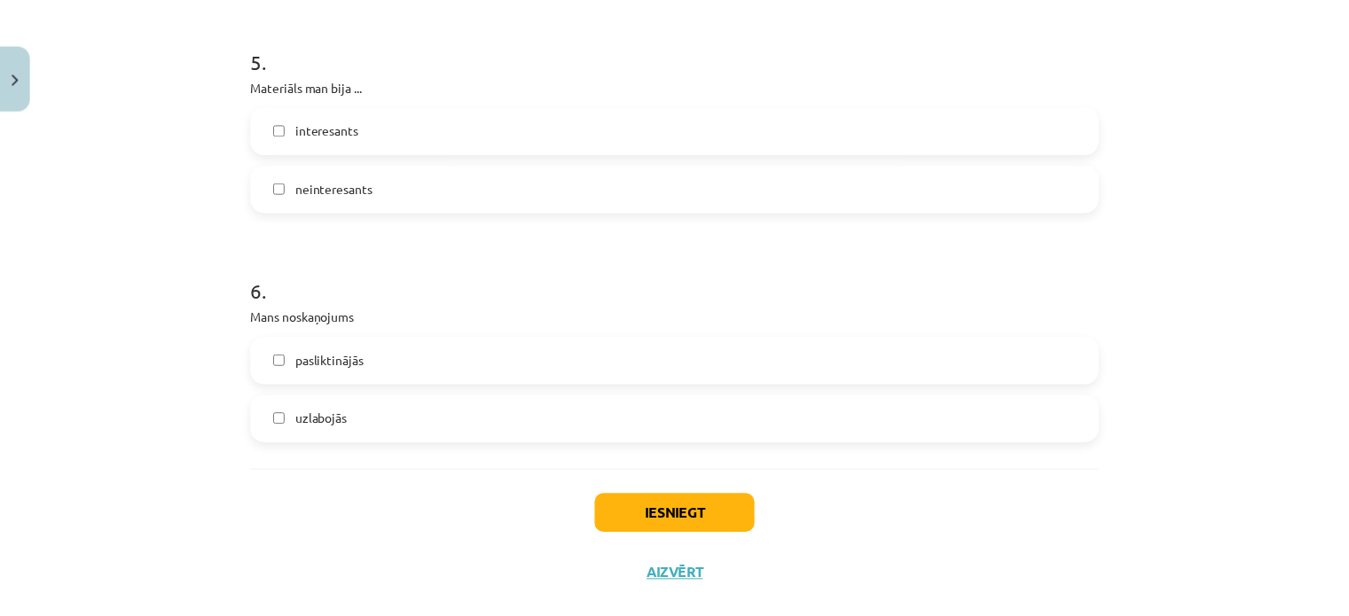
scroll to position [1557, 0]
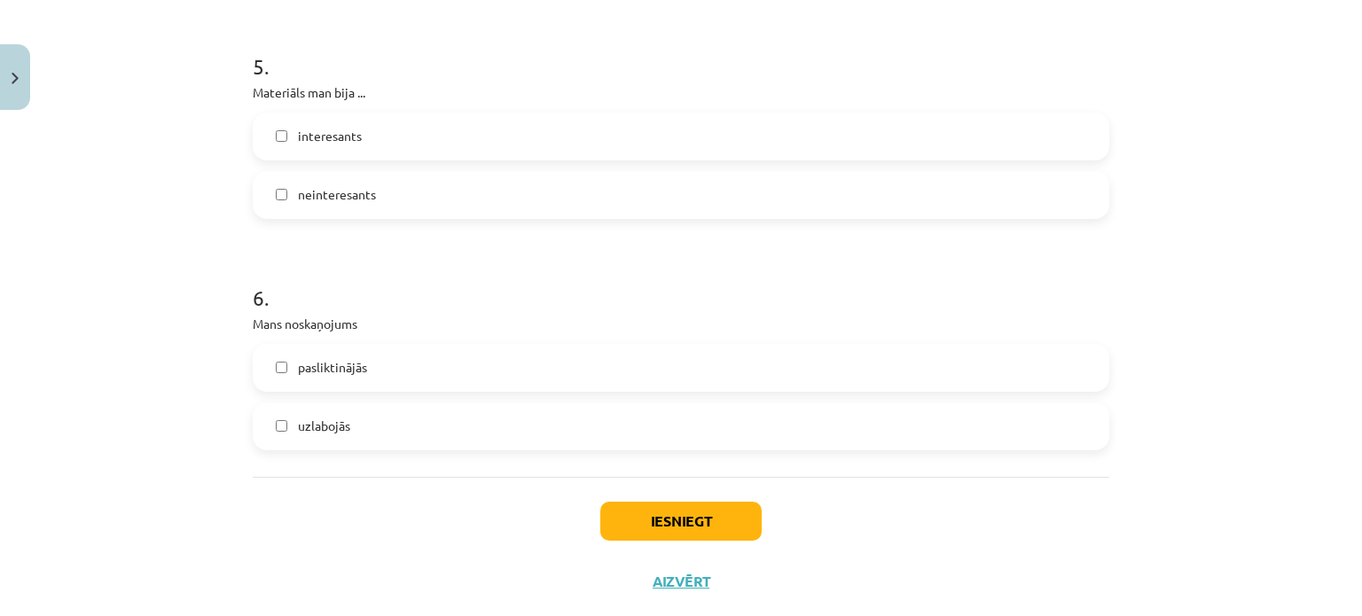
click at [356, 130] on label "interesants" at bounding box center [680, 136] width 853 height 44
click at [326, 414] on label "uzlabojās" at bounding box center [680, 426] width 853 height 44
click at [330, 363] on span "pasliktinājās" at bounding box center [332, 367] width 69 height 19
click at [687, 513] on button "Iesniegt" at bounding box center [680, 521] width 161 height 39
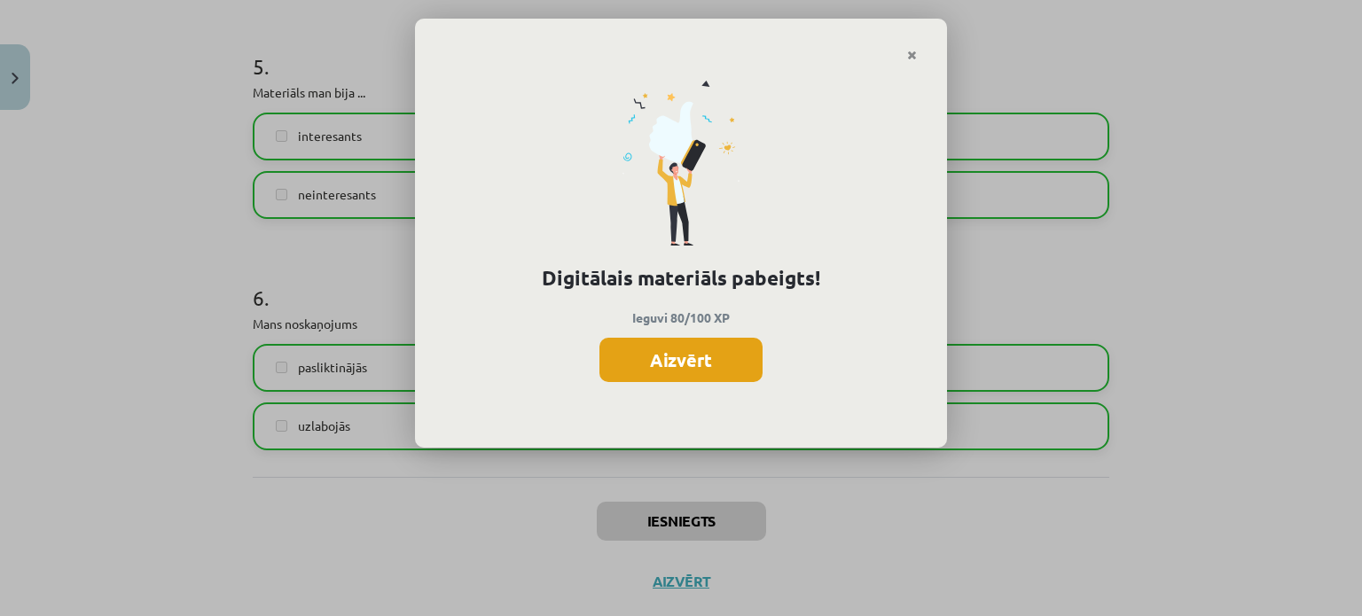
click at [670, 338] on button "Aizvērt" at bounding box center [680, 360] width 163 height 44
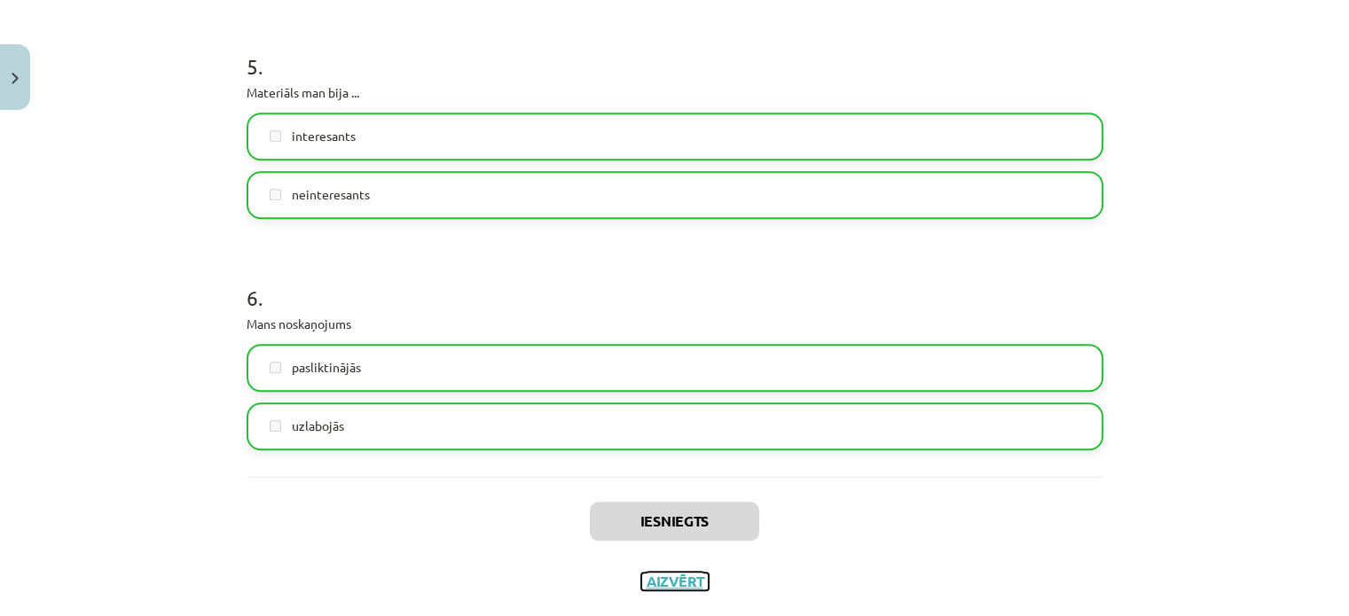
click at [674, 586] on button "Aizvērt" at bounding box center [674, 582] width 67 height 18
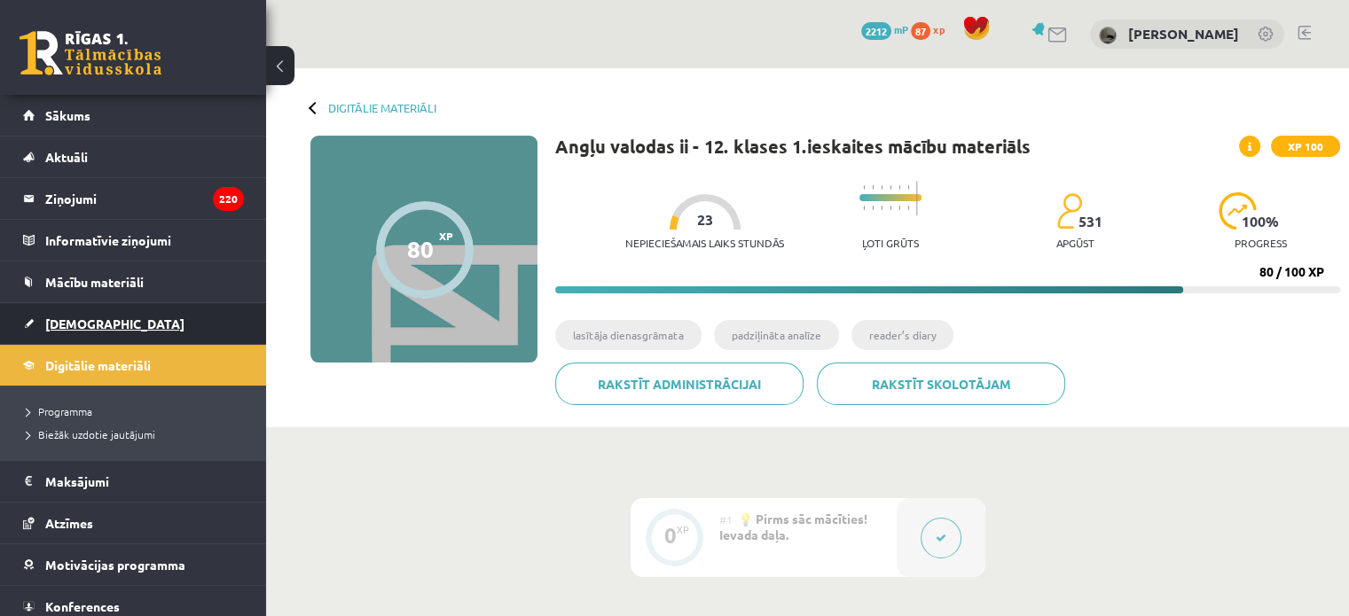
click at [106, 328] on link "[DEMOGRAPHIC_DATA]" at bounding box center [133, 323] width 221 height 41
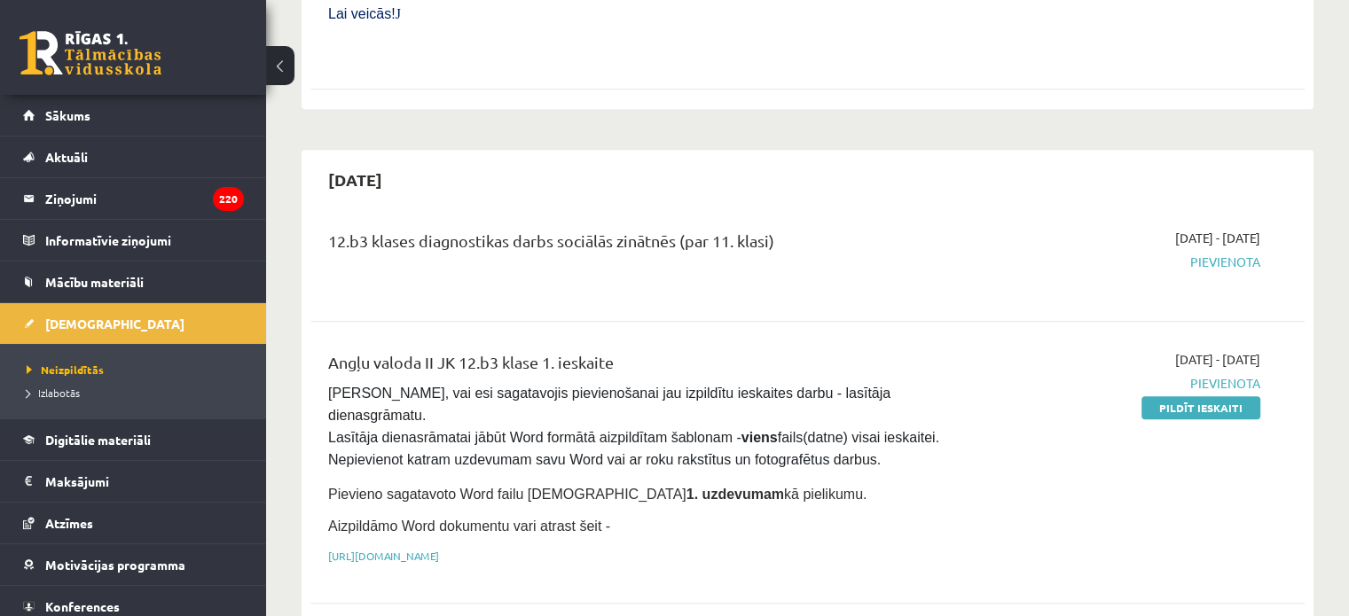
scroll to position [50, 0]
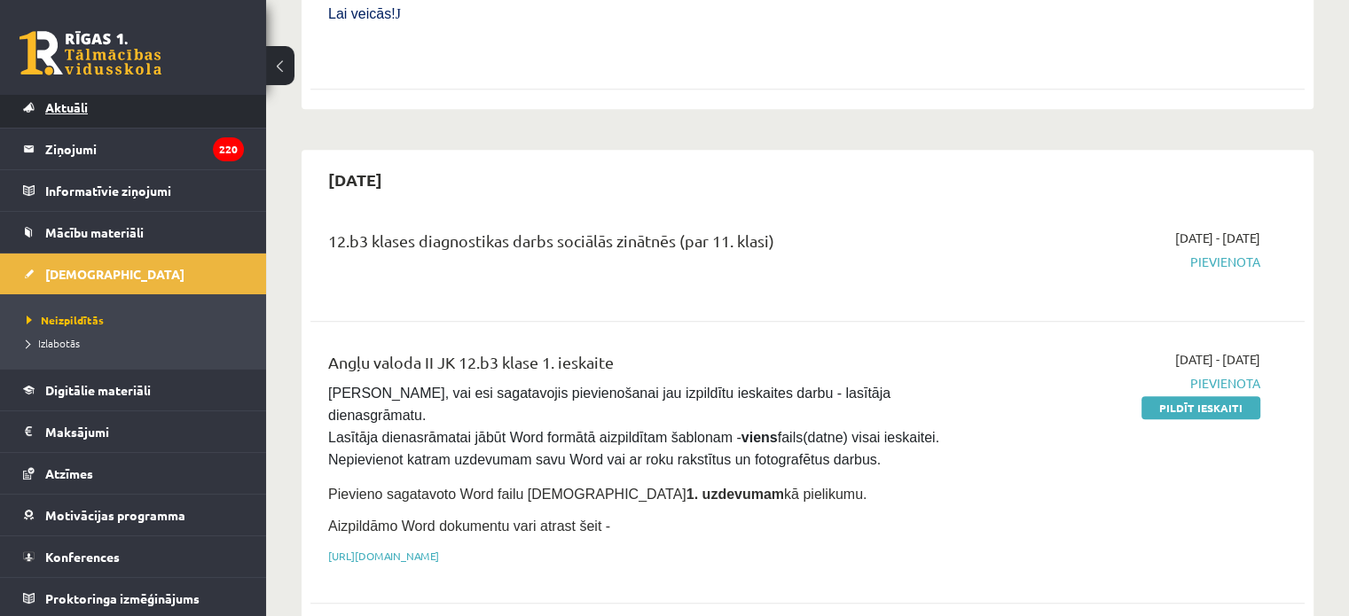
click at [138, 117] on link "Aktuāli" at bounding box center [133, 107] width 221 height 41
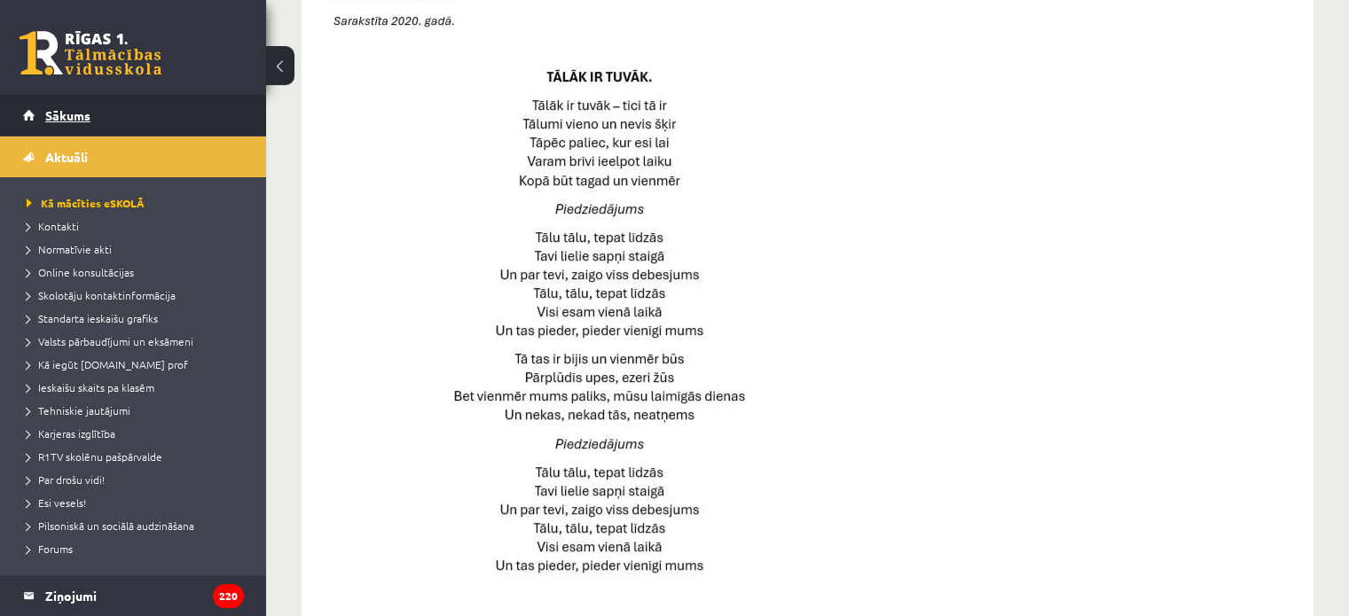
click at [137, 129] on link "Sākums" at bounding box center [133, 115] width 221 height 41
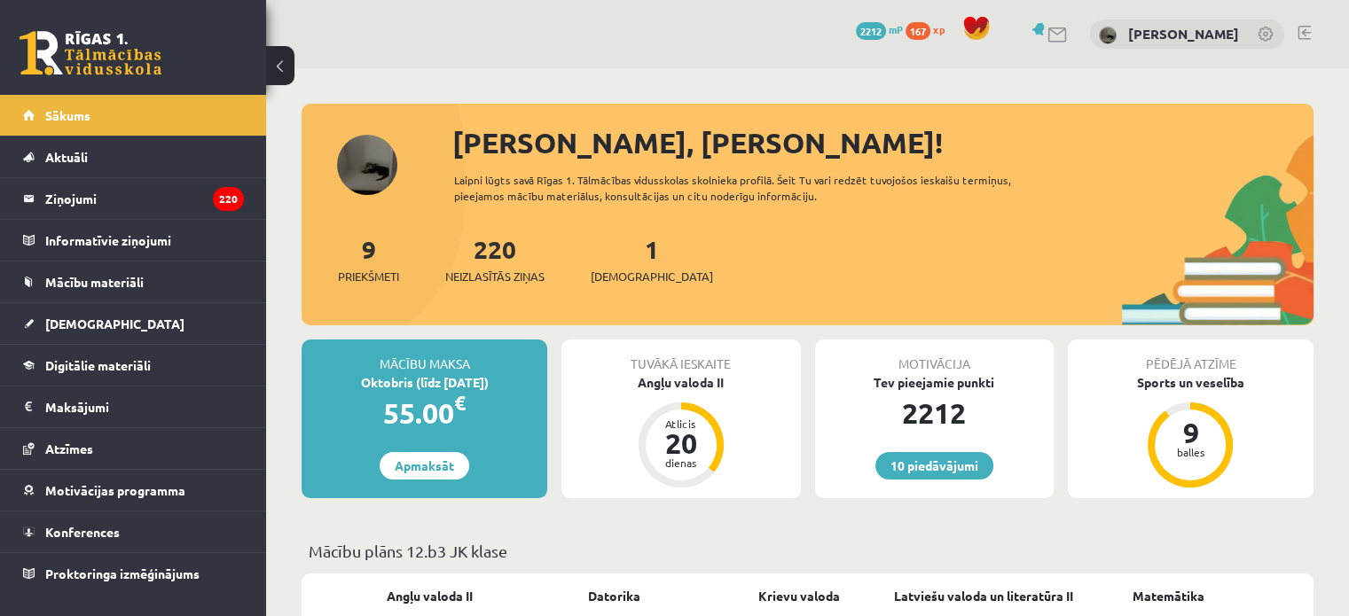
click at [407, 386] on div "Oktobris (līdz [DATE])" at bounding box center [424, 382] width 246 height 19
